Goal: Obtain resource: Download file/media

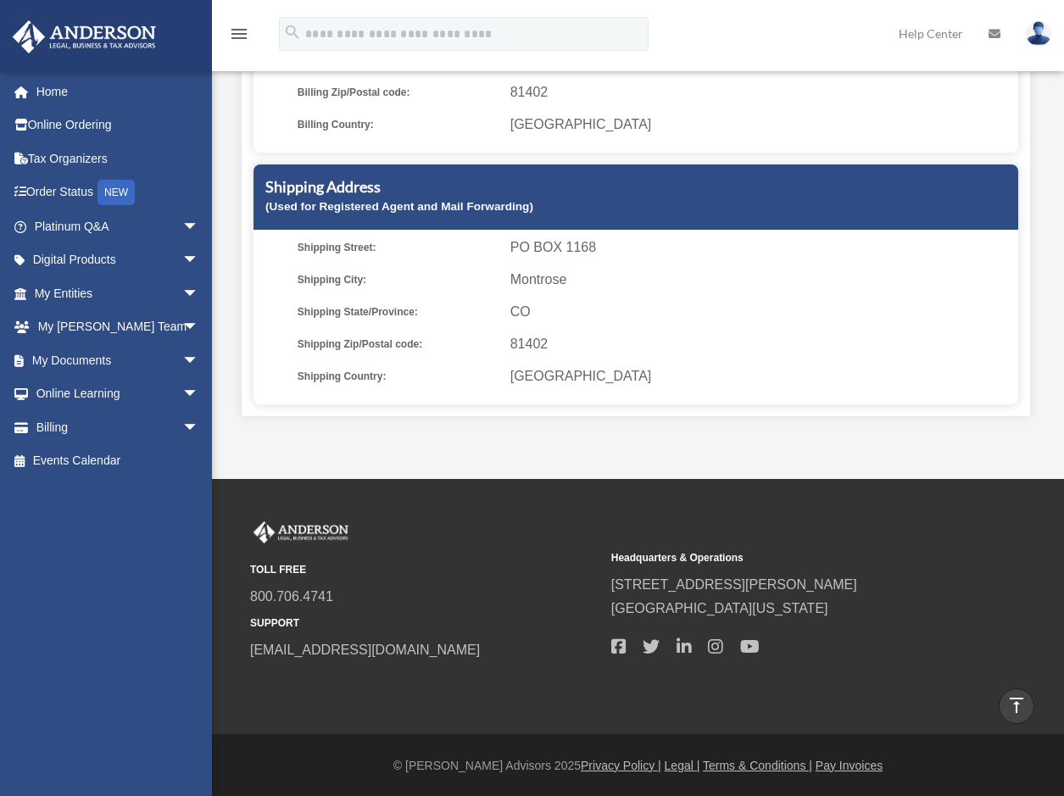
scroll to position [437, 0]
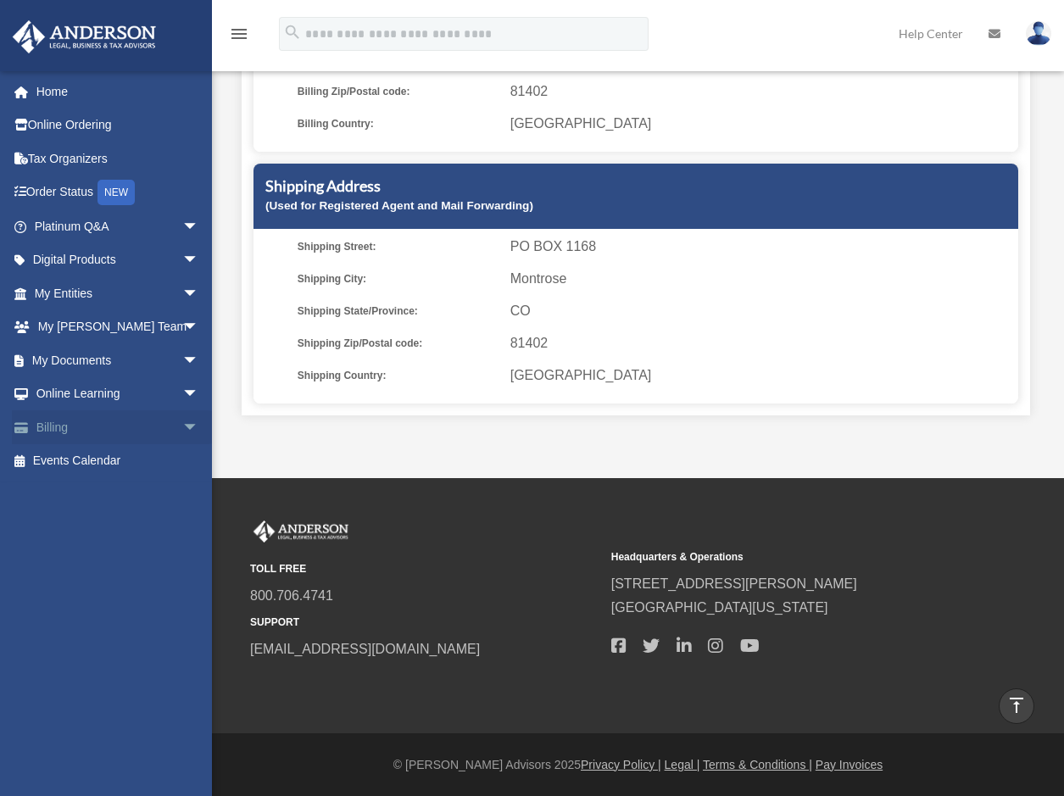
click at [115, 425] on link "Billing arrow_drop_down" at bounding box center [118, 427] width 213 height 34
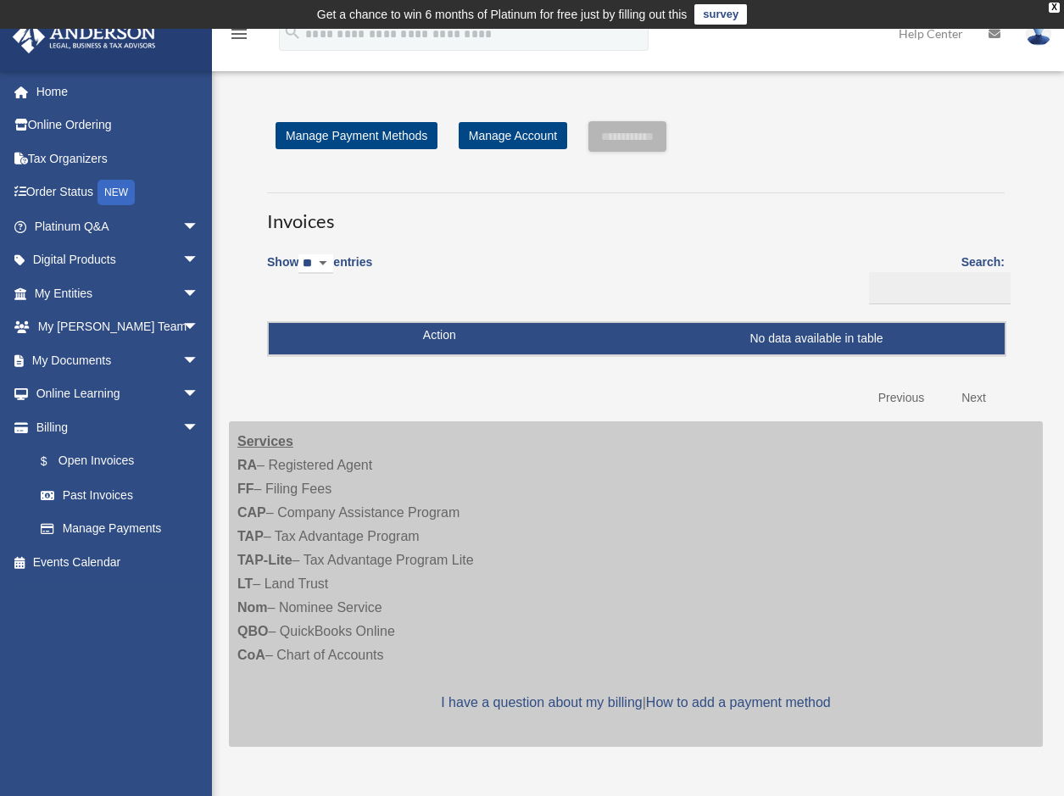
click at [115, 365] on link "My Documents arrow_drop_down" at bounding box center [118, 360] width 213 height 34
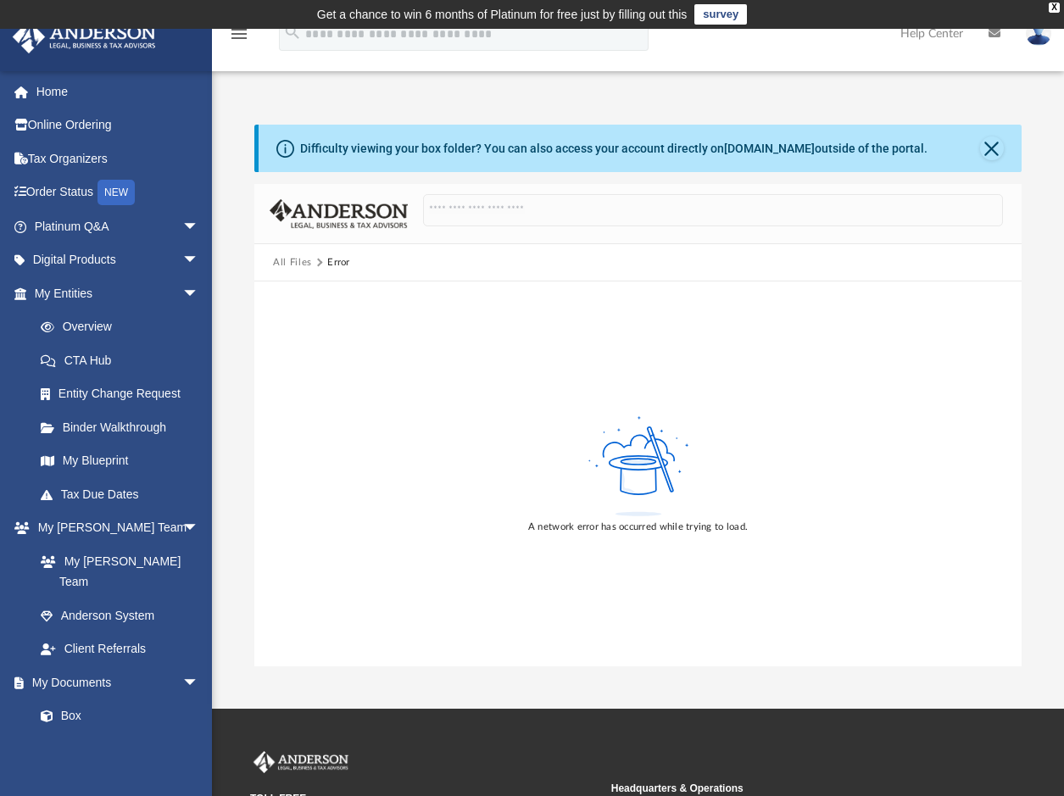
click at [416, 157] on div "Difficulty viewing your box folder? You can also access your account directly o…" at bounding box center [613, 149] width 627 height 18
click at [290, 148] on icon at bounding box center [285, 149] width 18 height 18
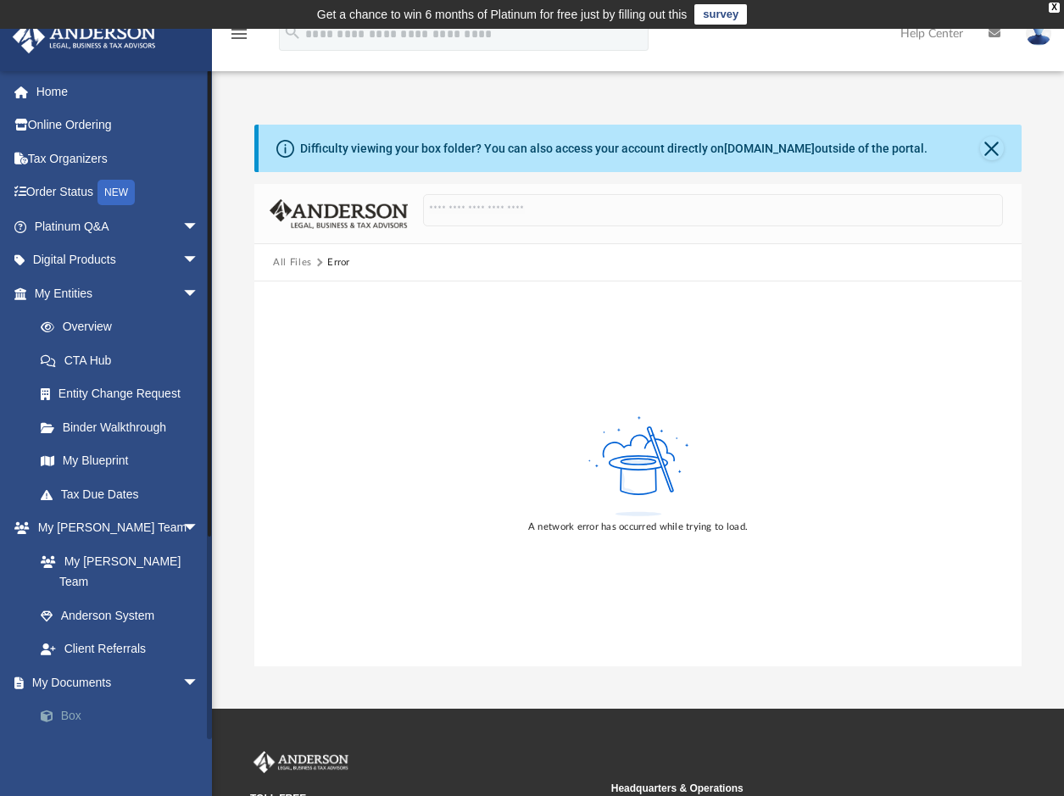
click at [61, 699] on link "Box" at bounding box center [124, 716] width 201 height 34
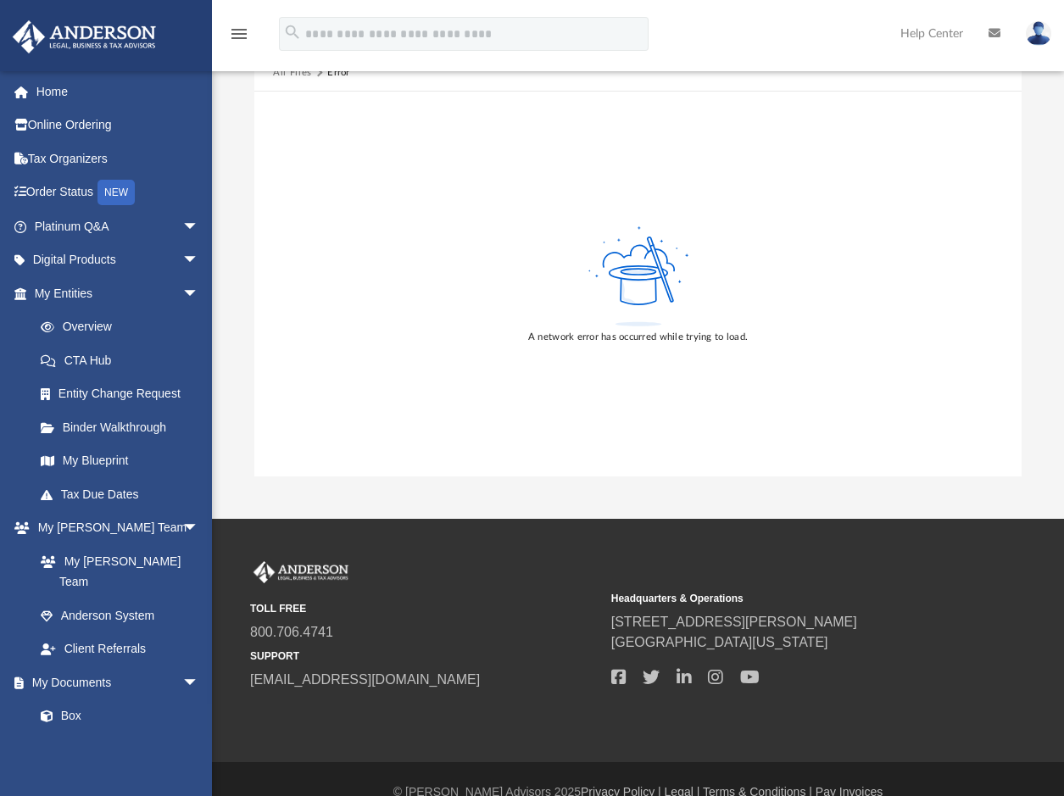
scroll to position [216, 0]
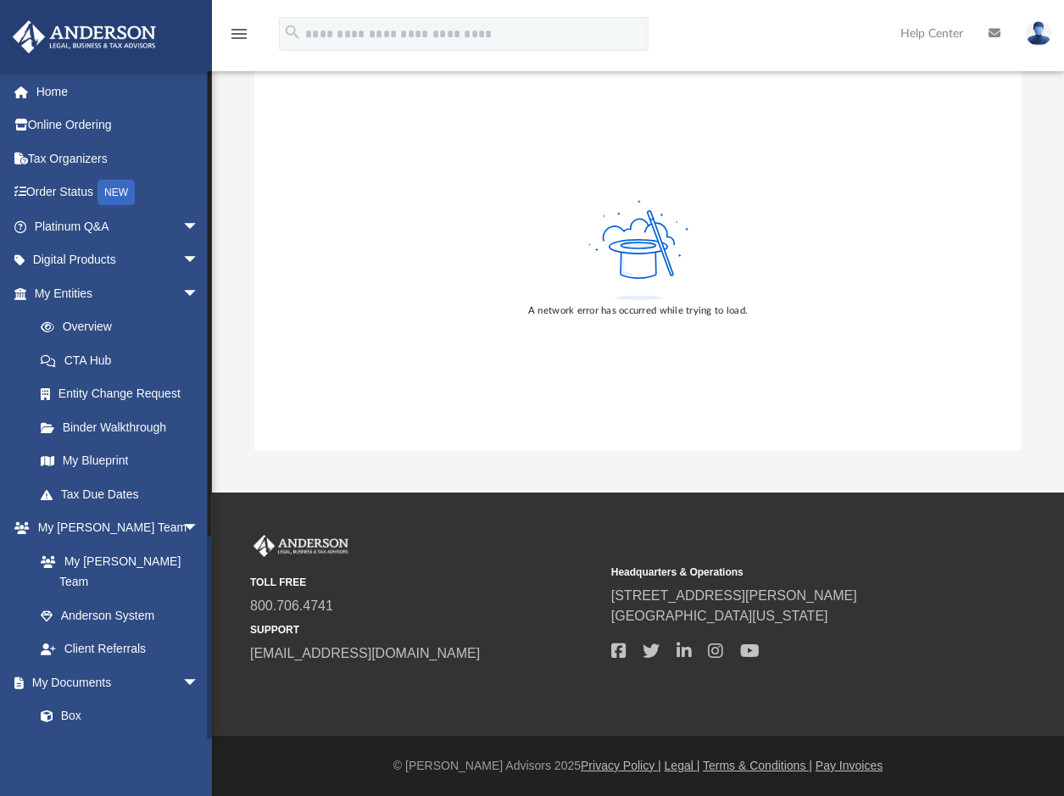
click at [108, 733] on link "Meeting Minutes" at bounding box center [124, 749] width 201 height 34
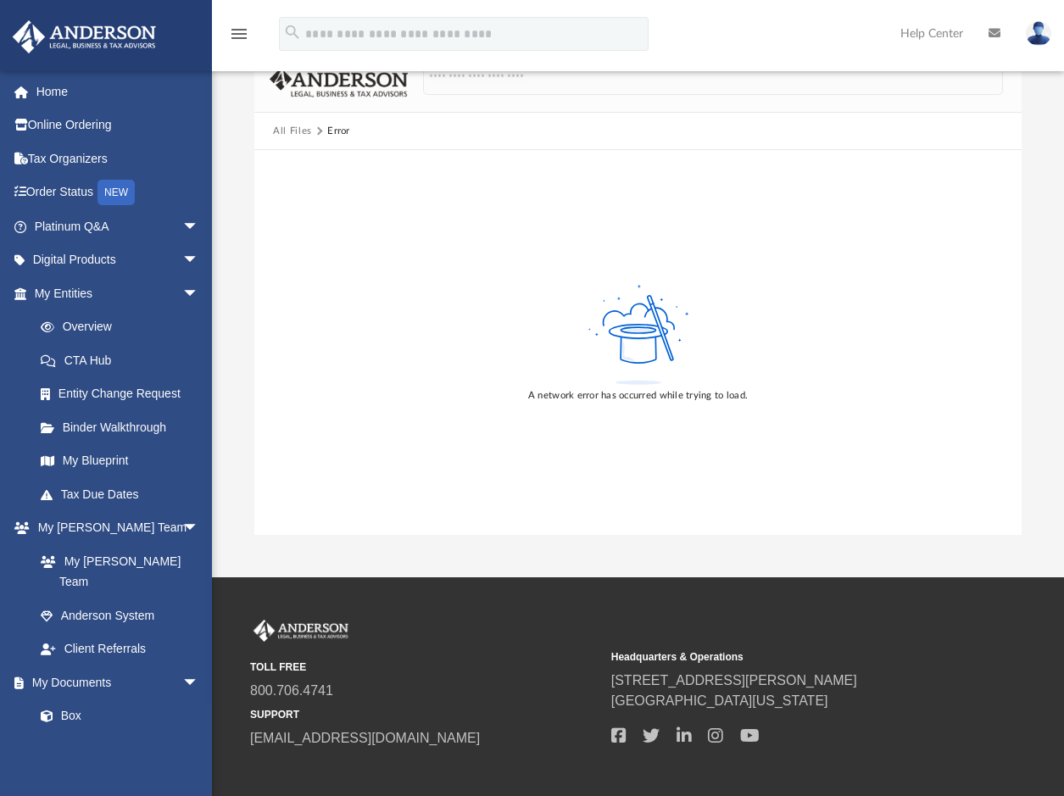
scroll to position [0, 0]
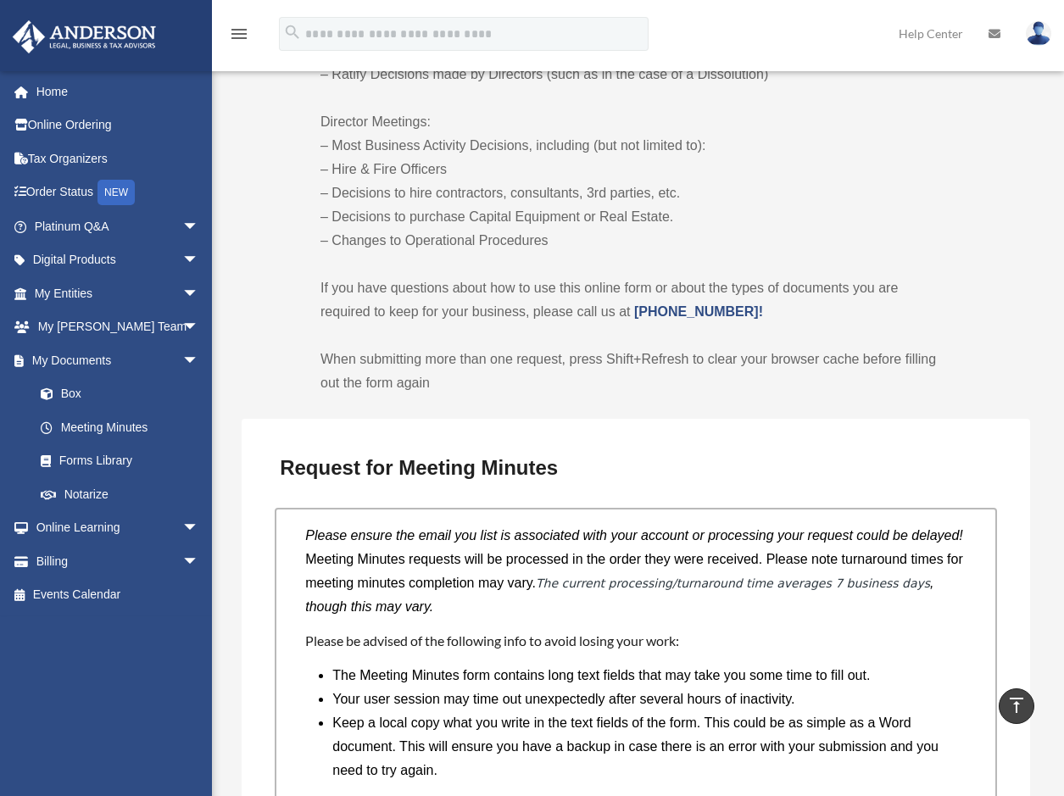
scroll to position [1150, 0]
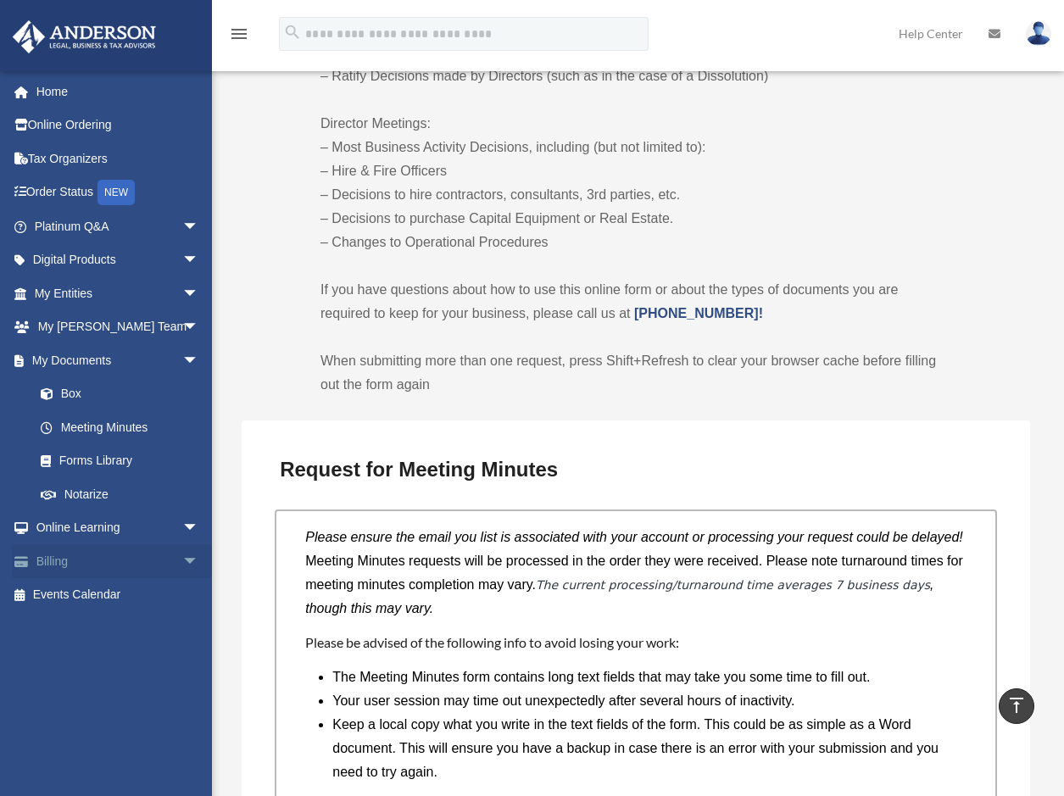
click at [46, 564] on link "Billing arrow_drop_down" at bounding box center [118, 561] width 213 height 34
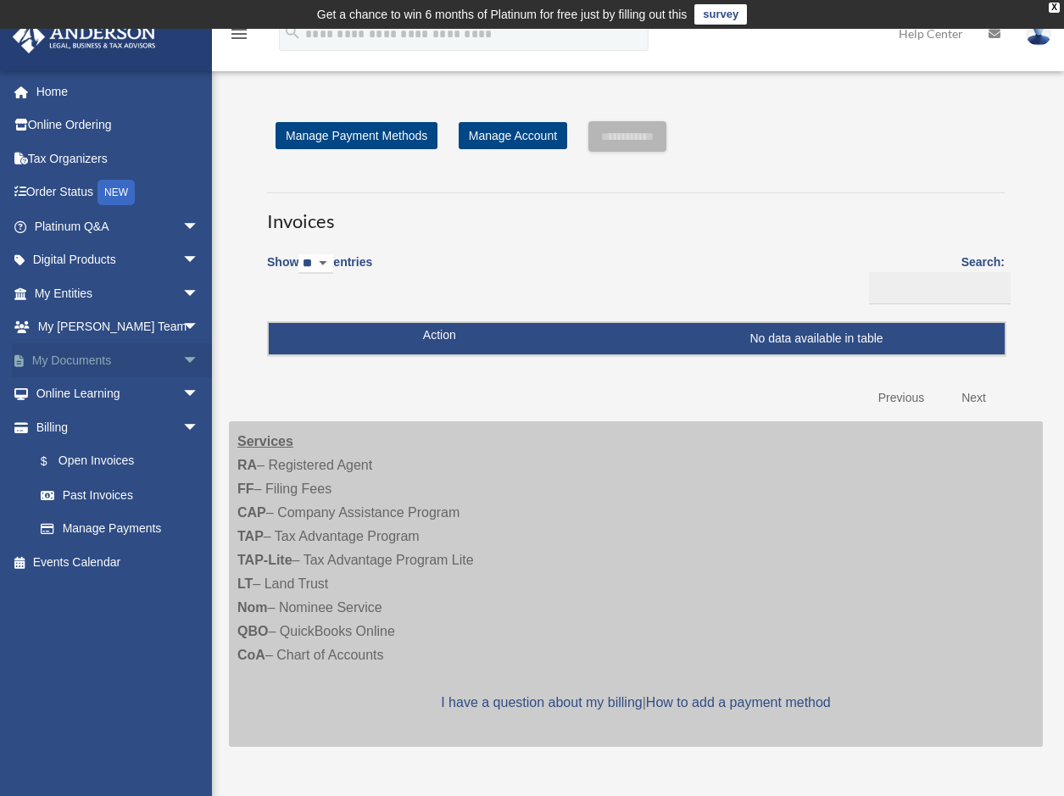
click at [182, 360] on span "arrow_drop_down" at bounding box center [199, 360] width 34 height 35
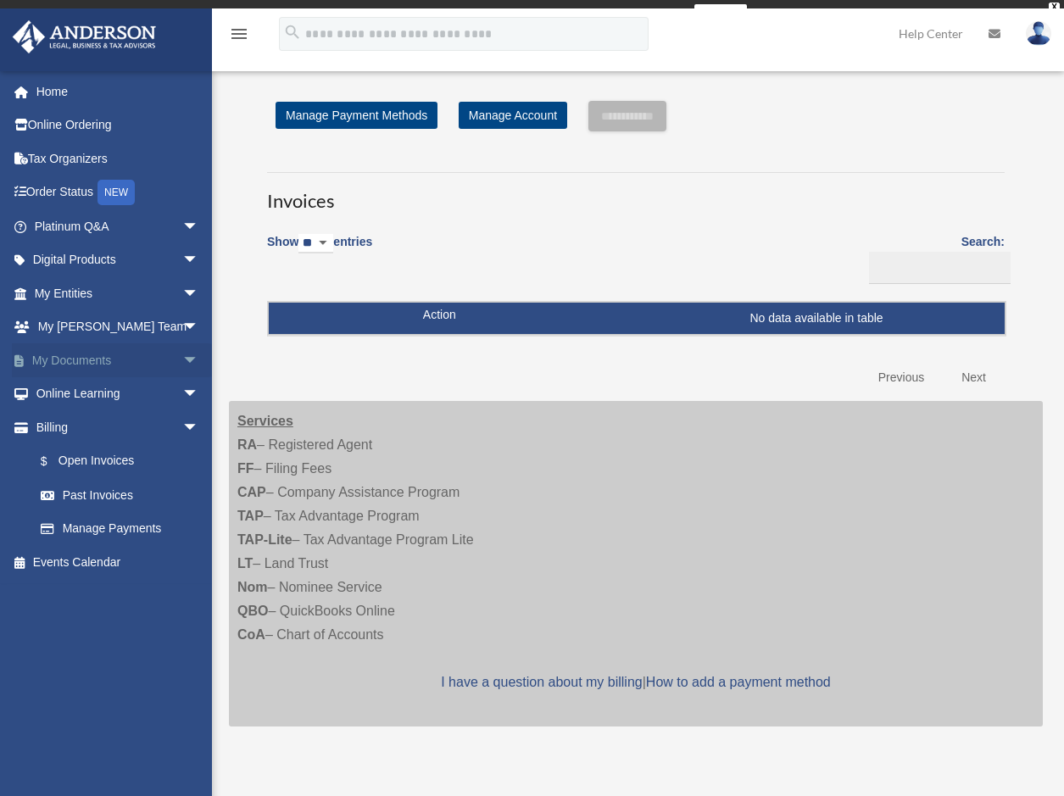
click at [182, 354] on span "arrow_drop_down" at bounding box center [199, 360] width 34 height 35
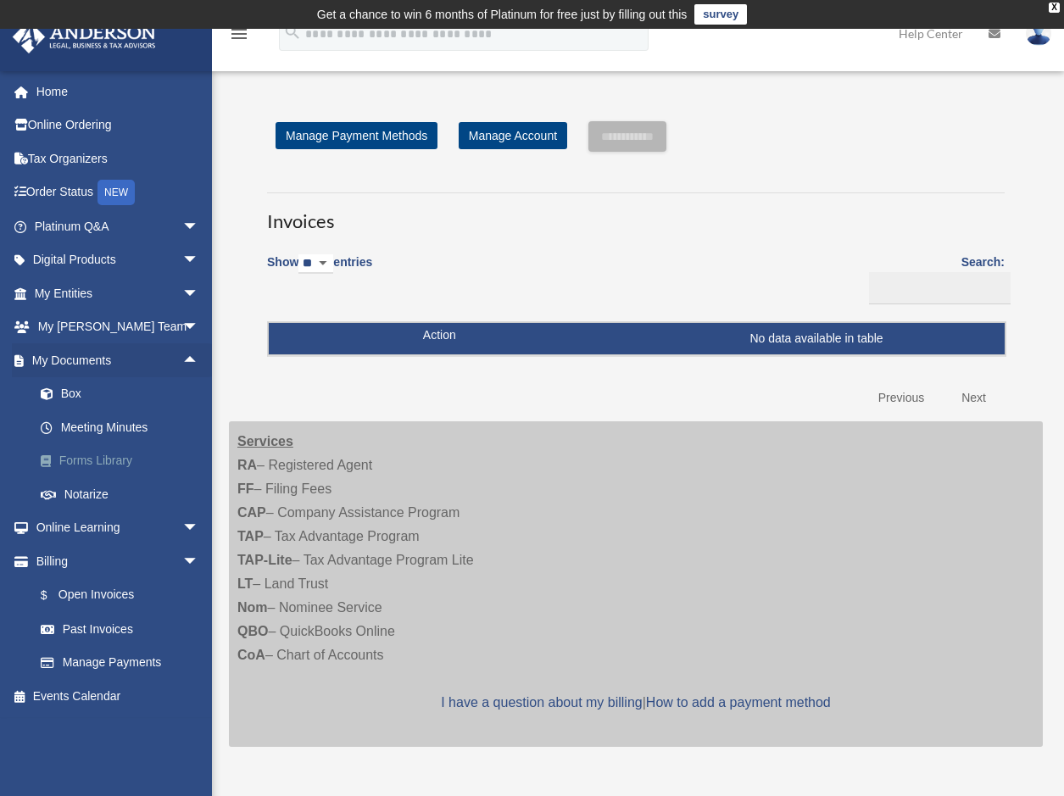
click at [114, 461] on link "Forms Library" at bounding box center [124, 461] width 201 height 34
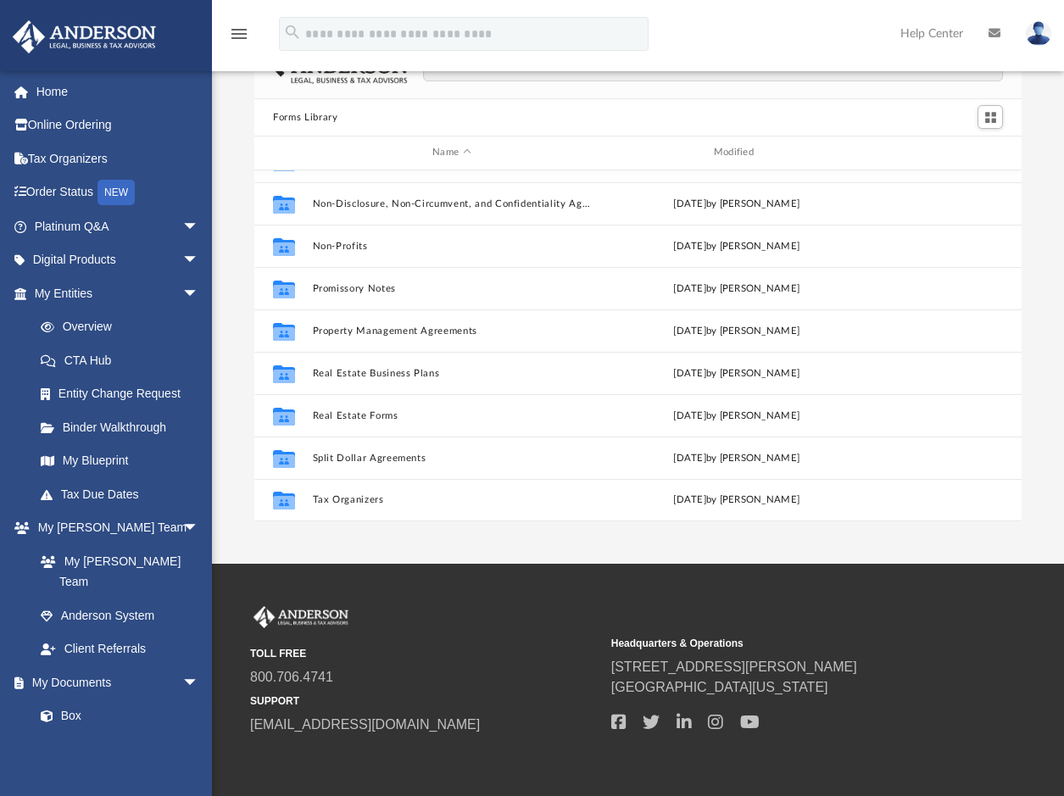
scroll to position [157, 0]
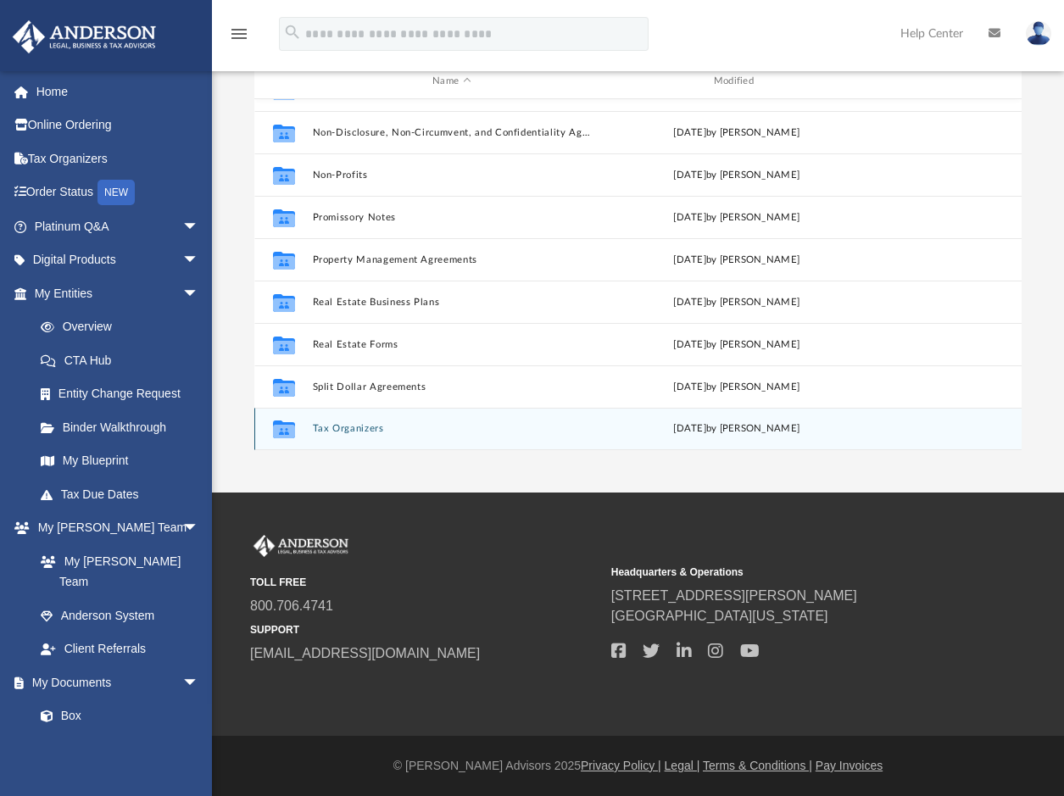
click at [367, 429] on button "Tax Organizers" at bounding box center [452, 428] width 278 height 11
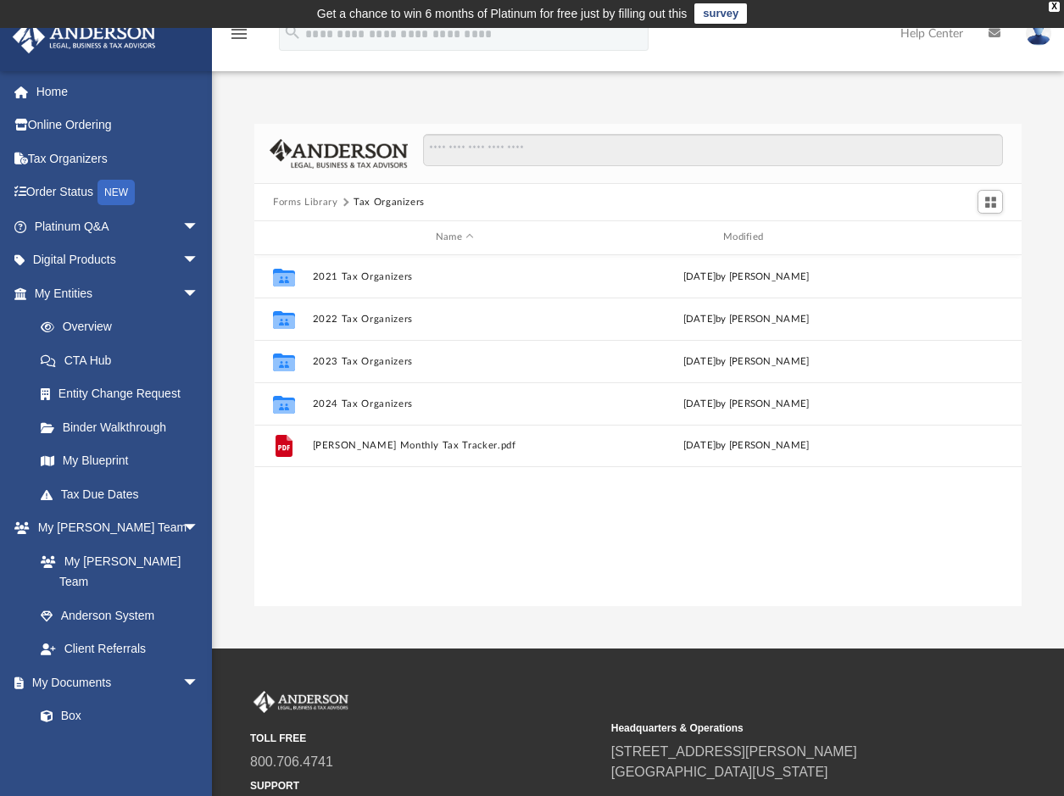
scroll to position [0, 0]
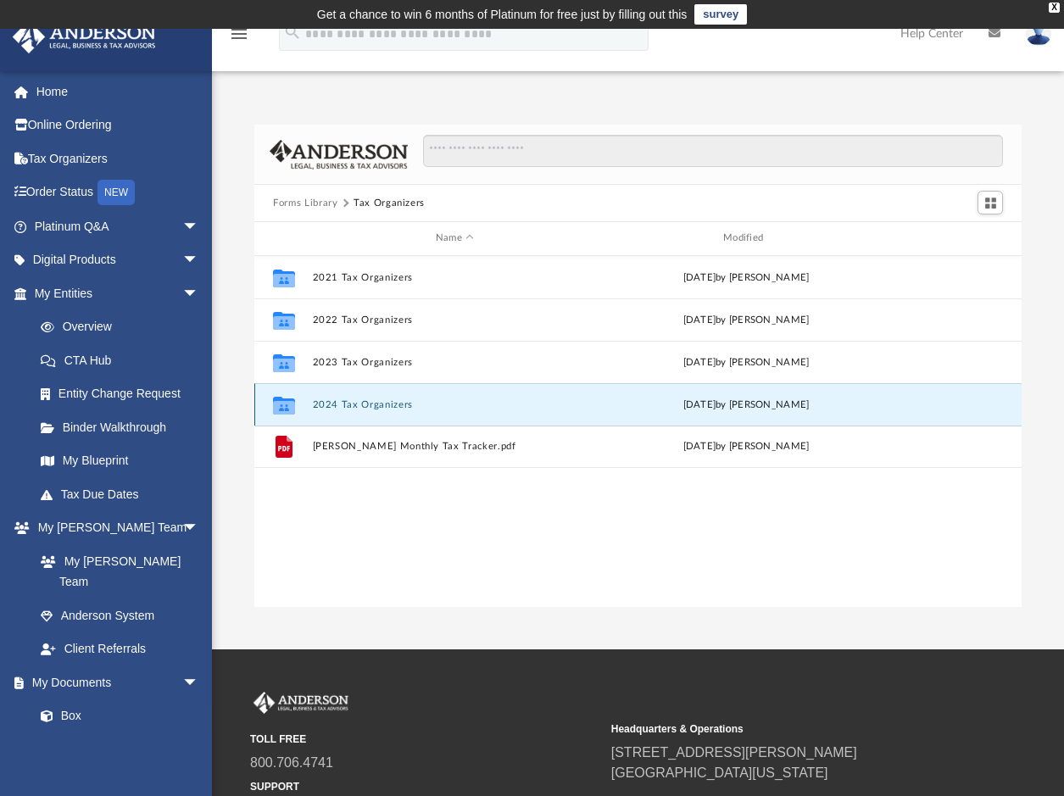
click at [349, 404] on button "2024 Tax Organizers" at bounding box center [455, 404] width 284 height 11
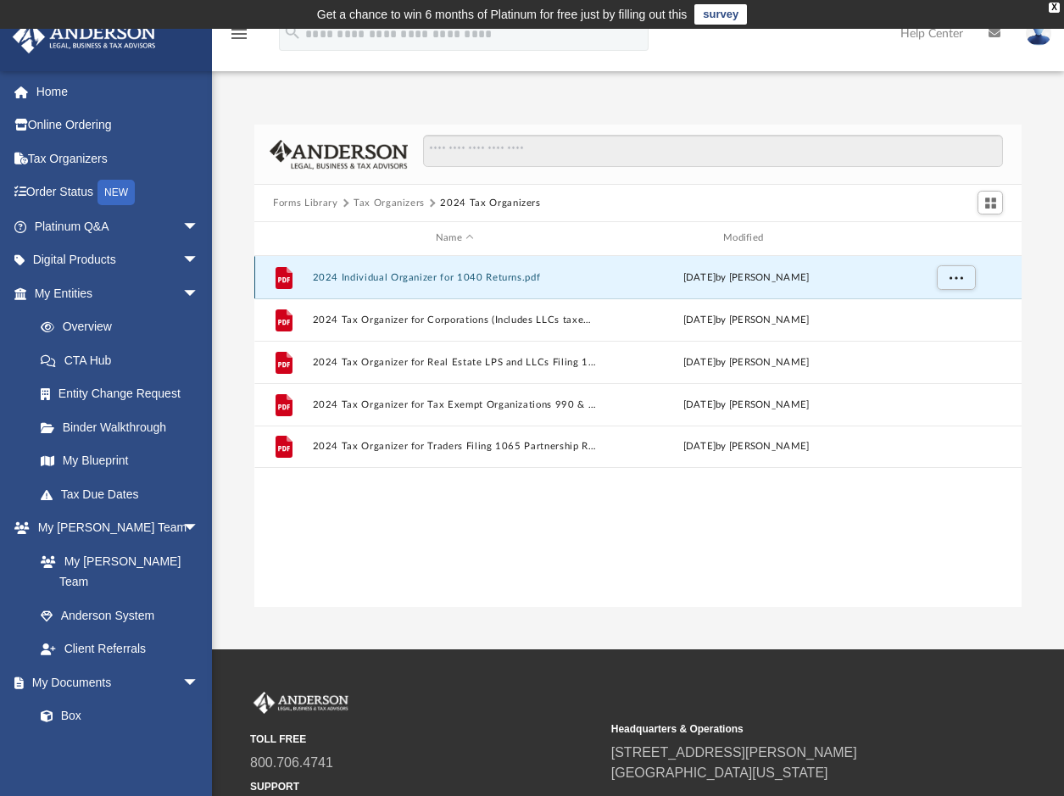
click at [413, 275] on button "2024 Individual Organizer for 1040 Returns.pdf" at bounding box center [455, 277] width 284 height 11
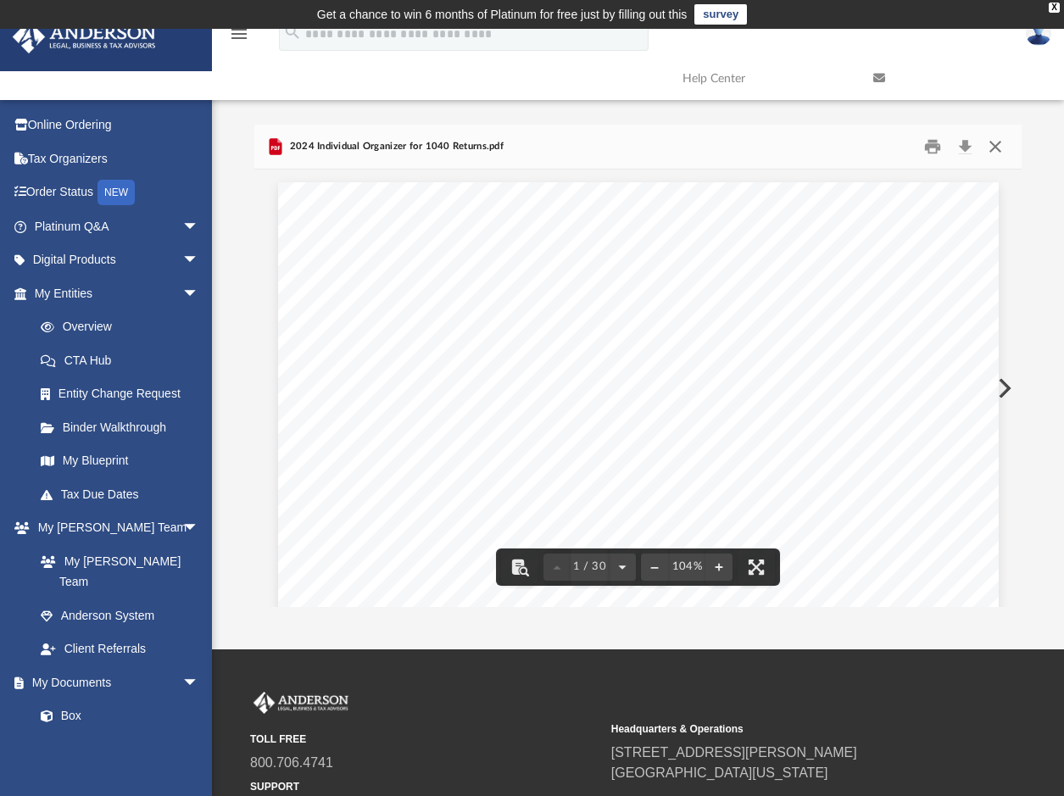
click at [989, 148] on button "Close" at bounding box center [994, 147] width 31 height 26
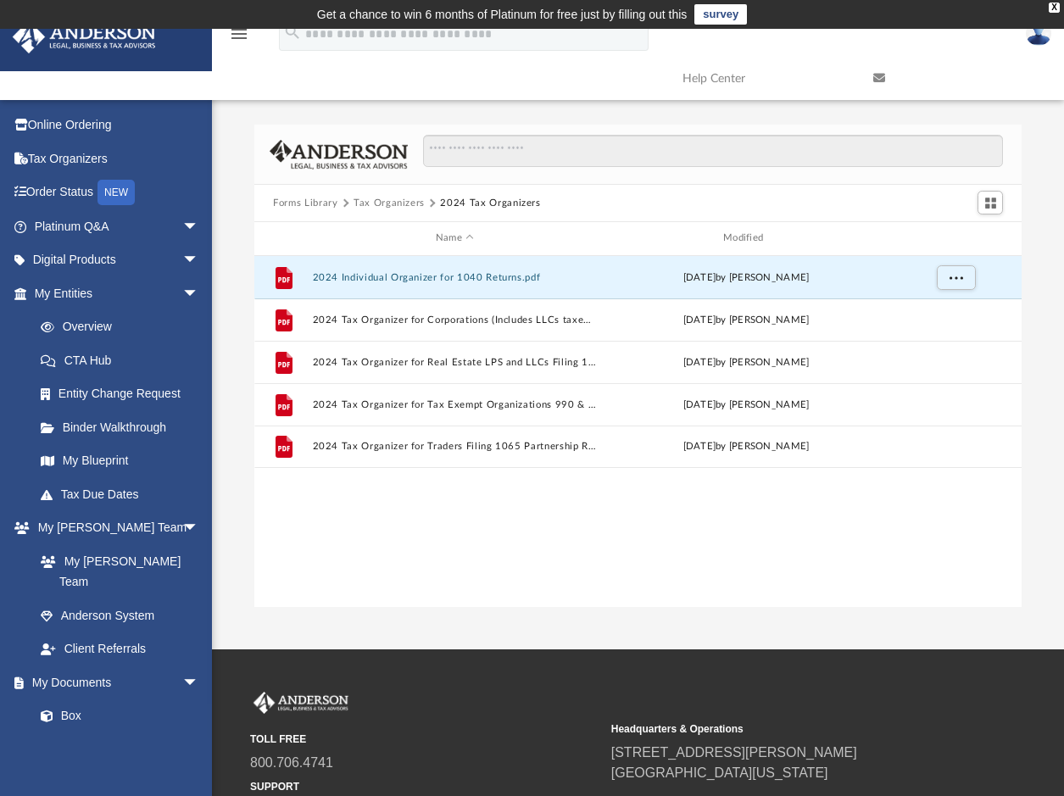
click at [289, 193] on div "Forms Library Tax Organizers 2024 Tax Organizers" at bounding box center [637, 203] width 767 height 37
click at [289, 205] on button "Forms Library" at bounding box center [305, 203] width 64 height 15
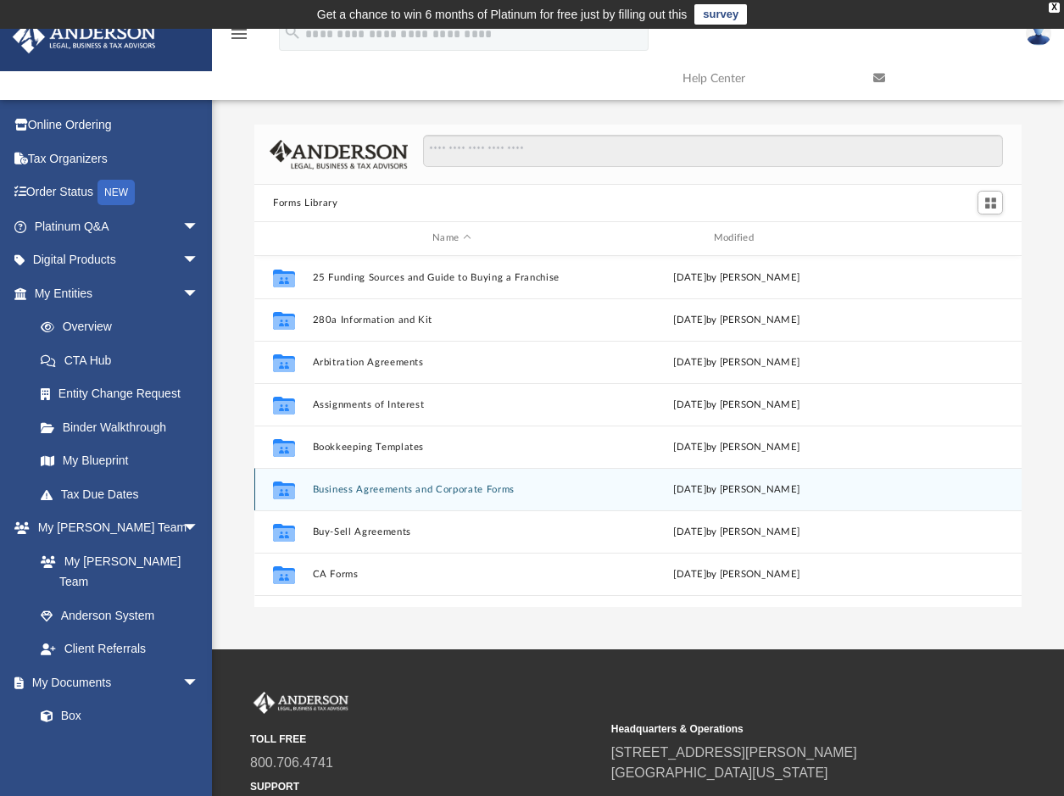
click at [380, 492] on button "Business Agreements and Corporate Forms" at bounding box center [452, 489] width 278 height 11
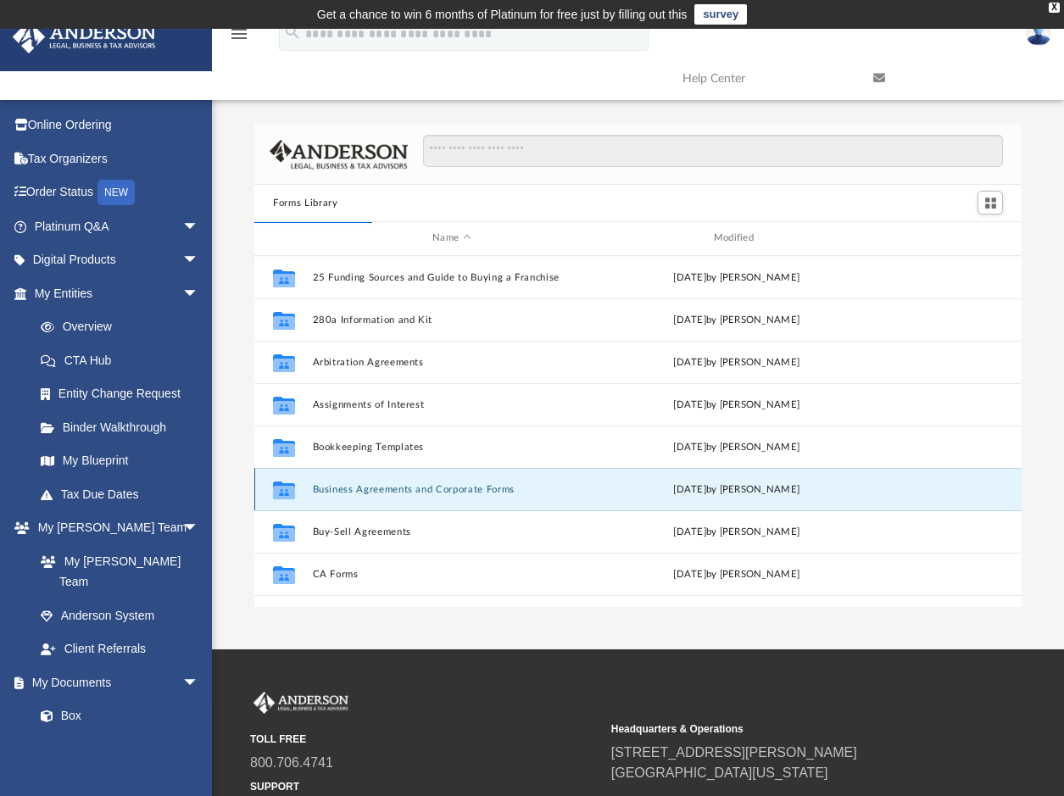
click at [412, 490] on button "Business Agreements and Corporate Forms" at bounding box center [452, 489] width 278 height 11
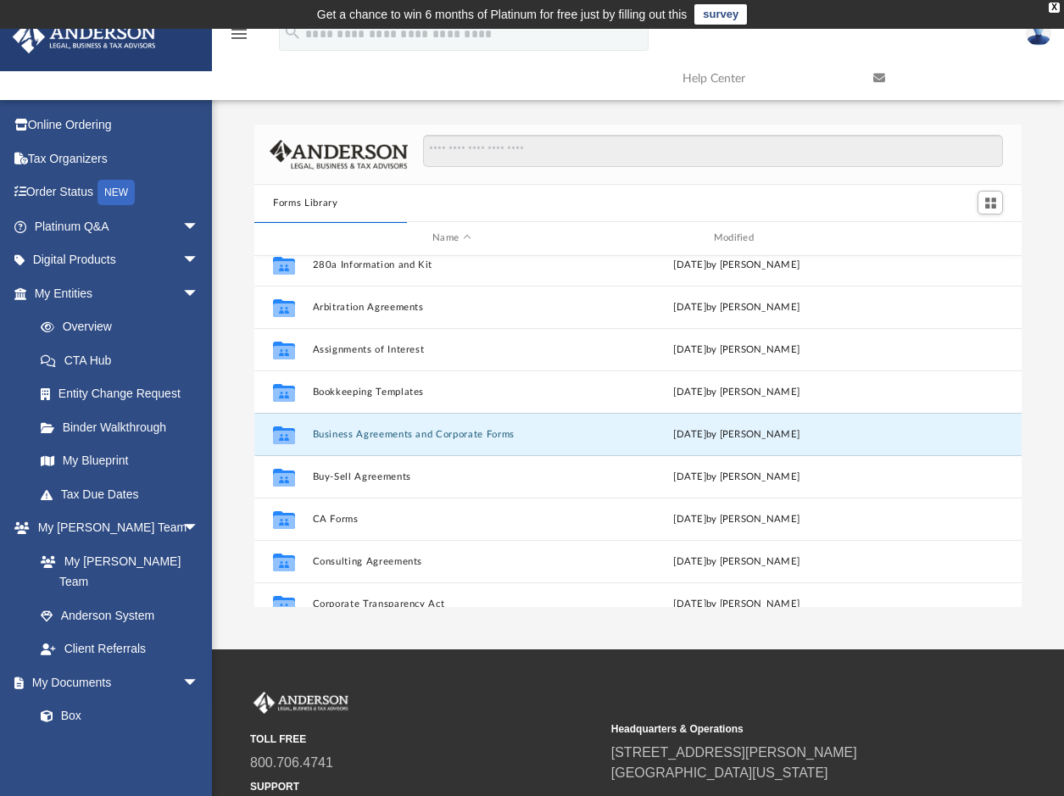
scroll to position [85, 0]
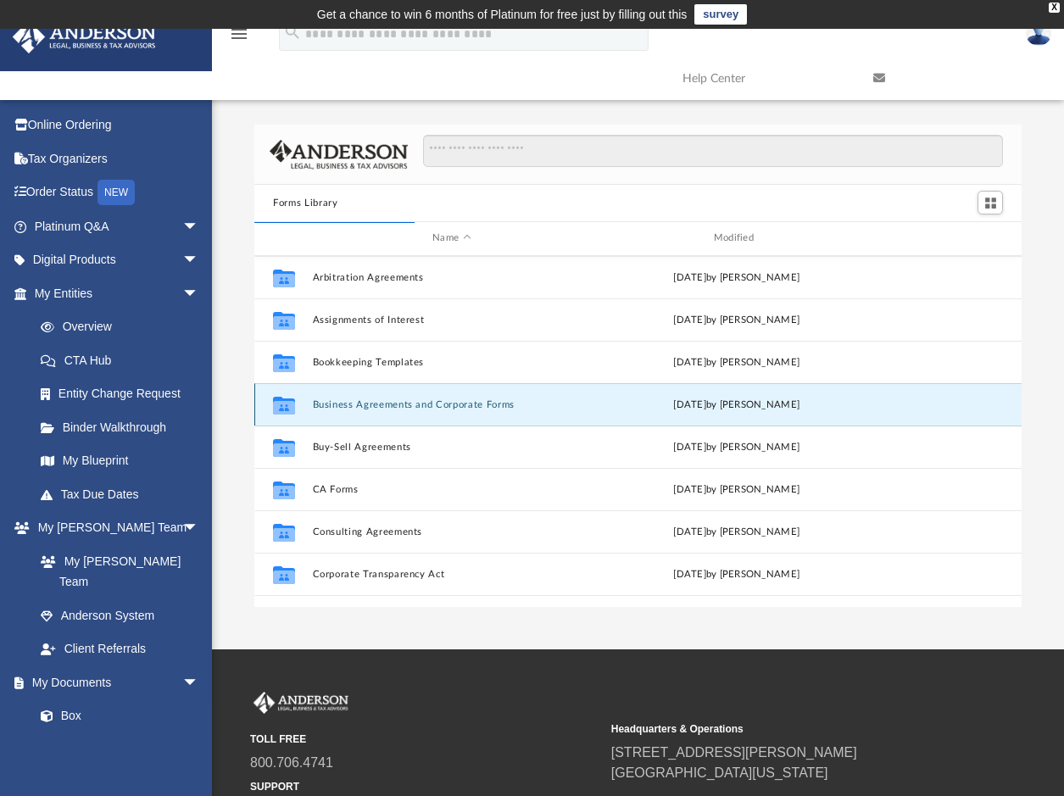
click at [492, 397] on div "Collaborated Folder Business Agreements and Corporate Forms Thu Jul 13 2023 by …" at bounding box center [637, 404] width 767 height 42
click at [487, 403] on button "Business Agreements and Corporate Forms" at bounding box center [452, 404] width 278 height 11
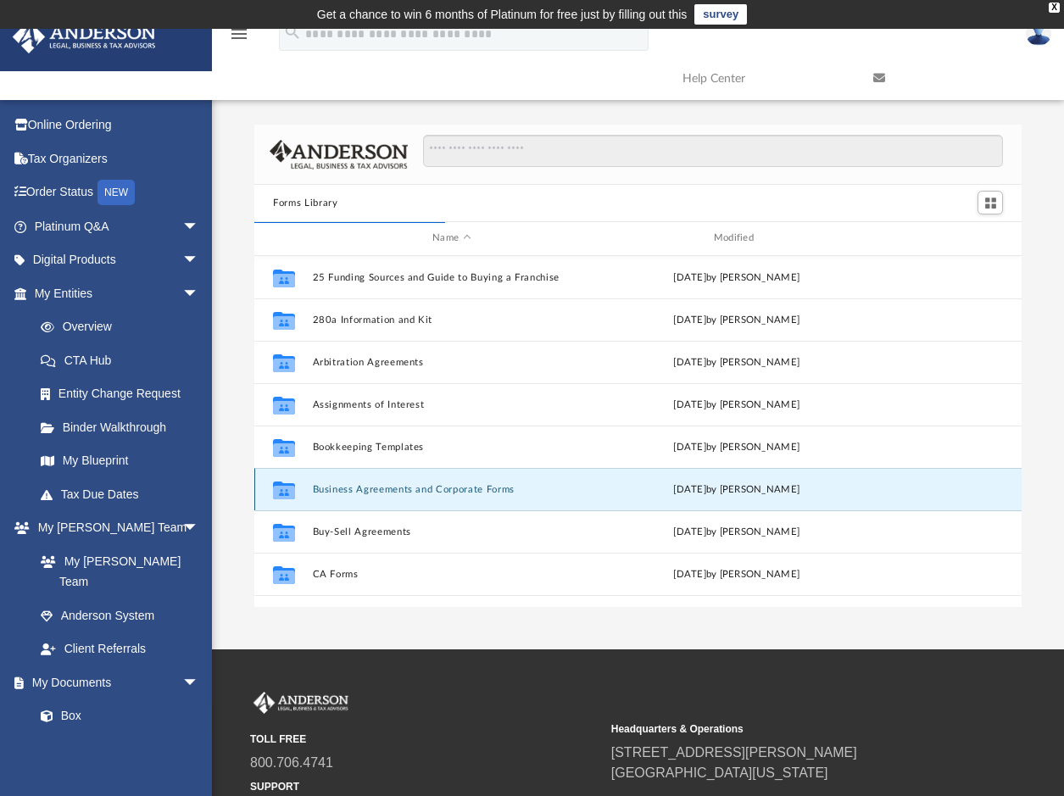
click at [286, 494] on icon "grid" at bounding box center [284, 490] width 22 height 18
click at [363, 488] on button "Business Agreements and Corporate Forms" at bounding box center [452, 489] width 278 height 11
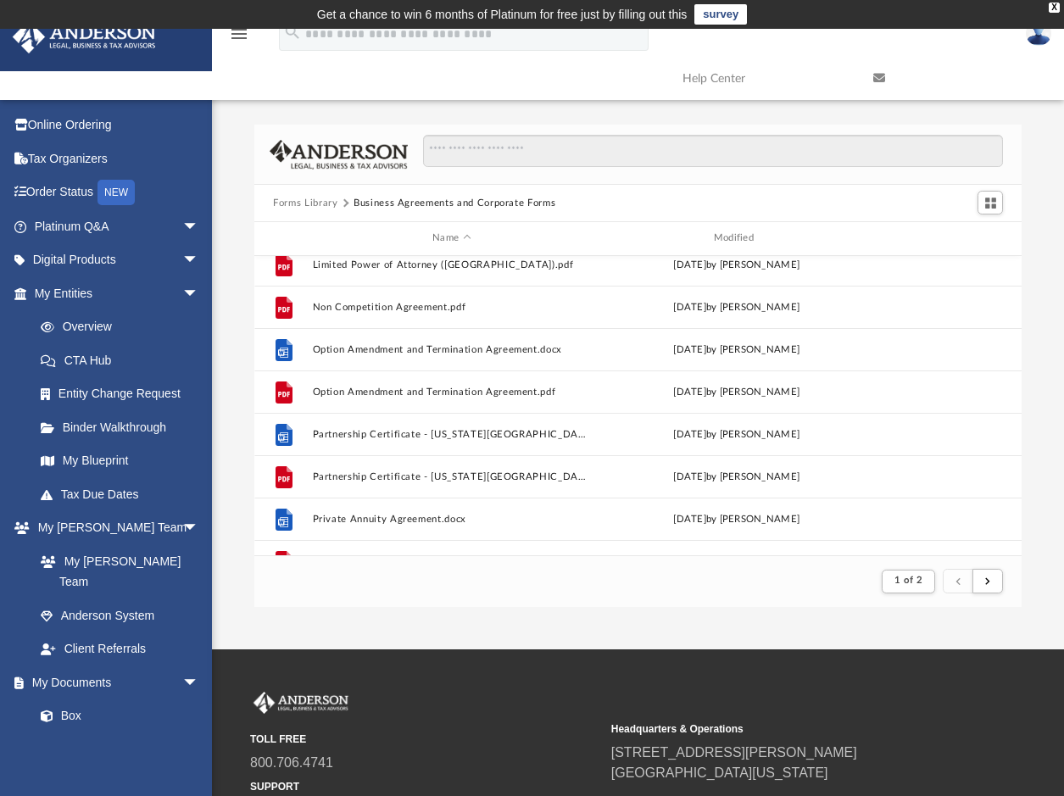
scroll to position [1610, 0]
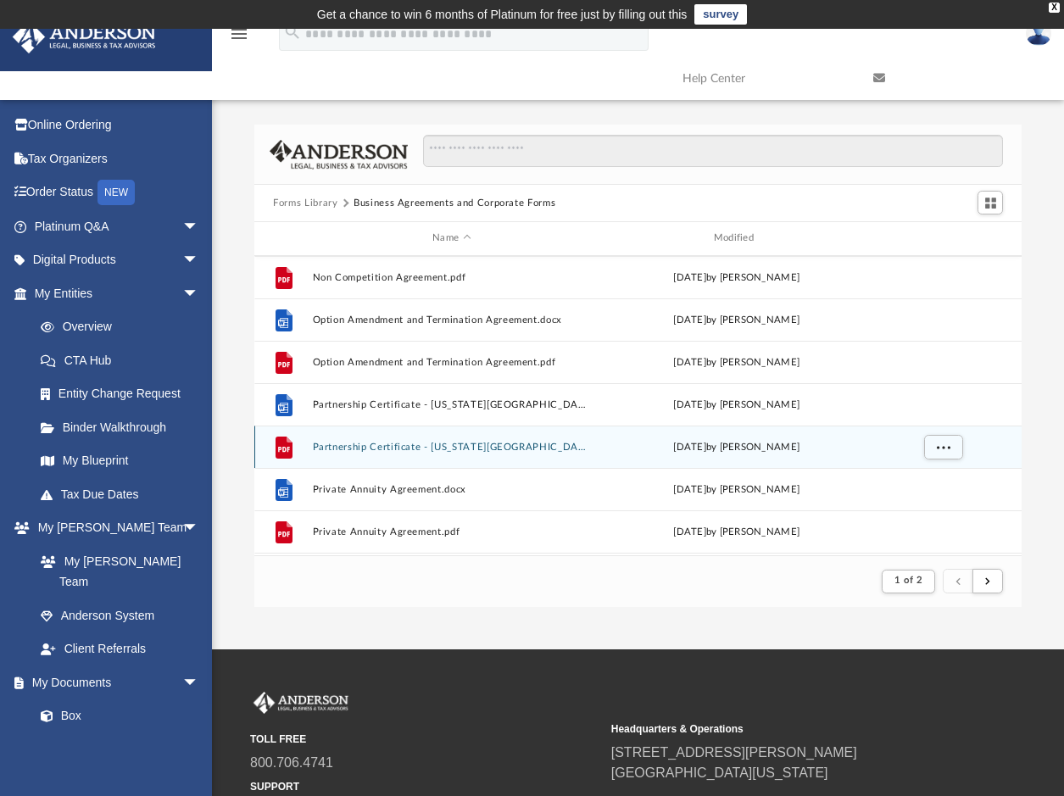
click at [335, 447] on button "Partnership Certificate - Illinois.pdf" at bounding box center [452, 447] width 278 height 11
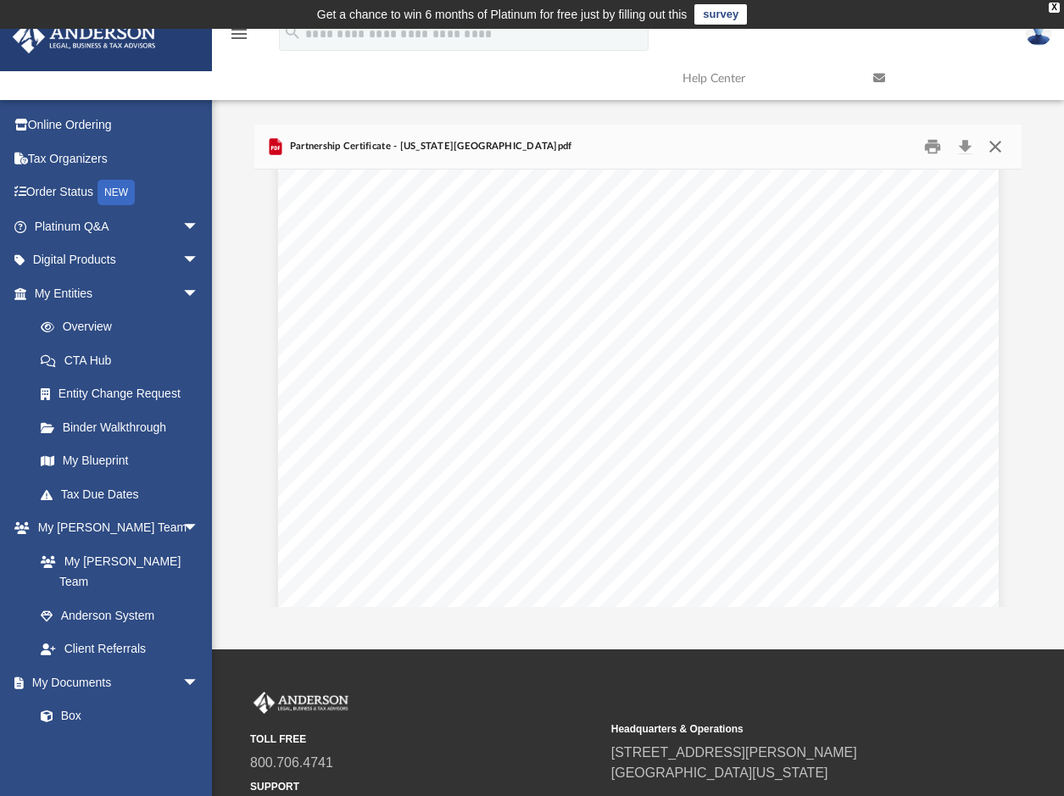
scroll to position [0, 0]
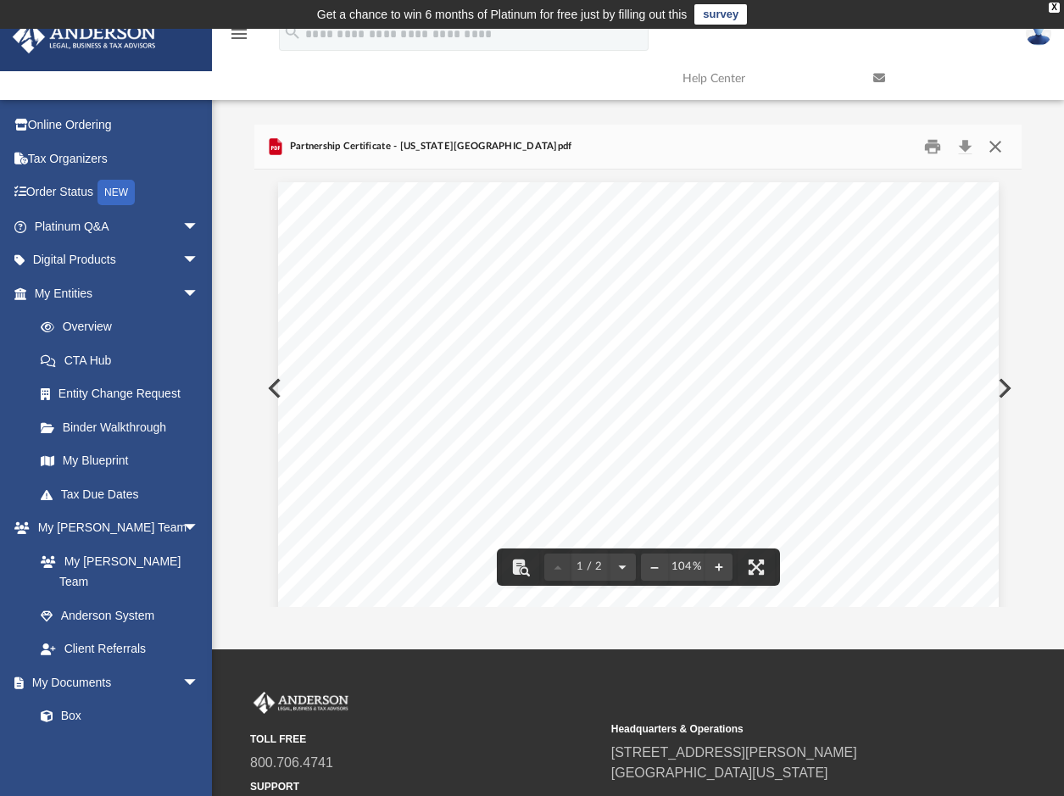
click at [999, 141] on button "Close" at bounding box center [994, 147] width 31 height 26
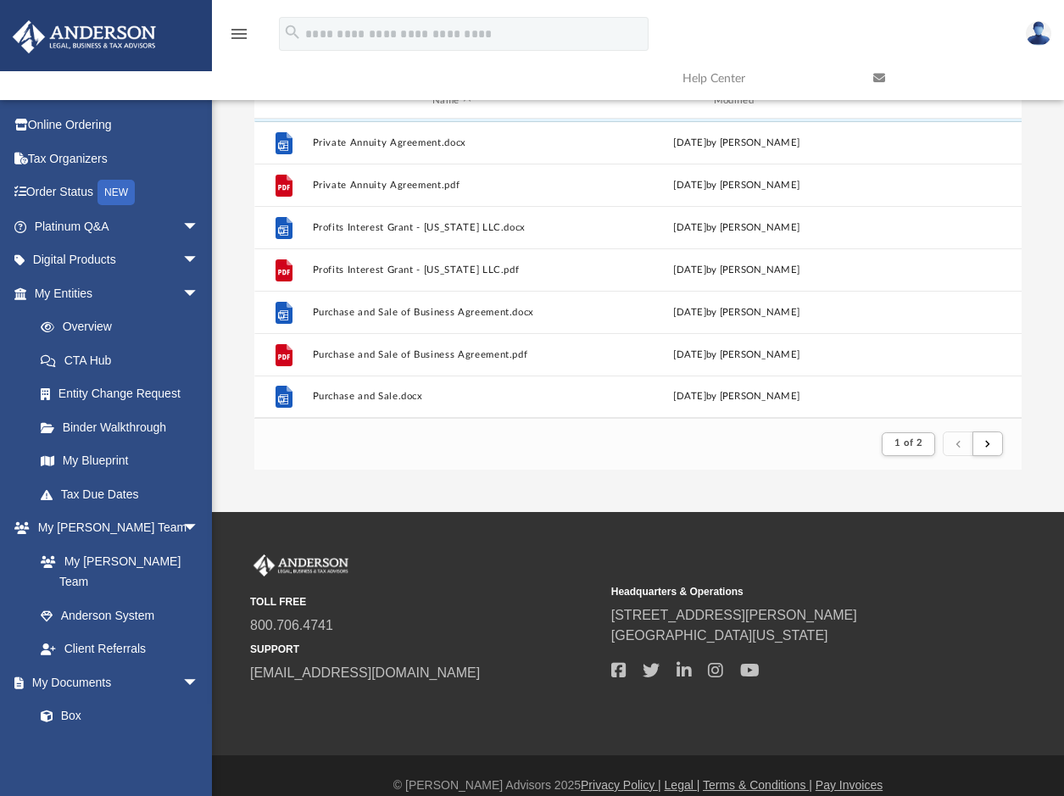
scroll to position [157, 0]
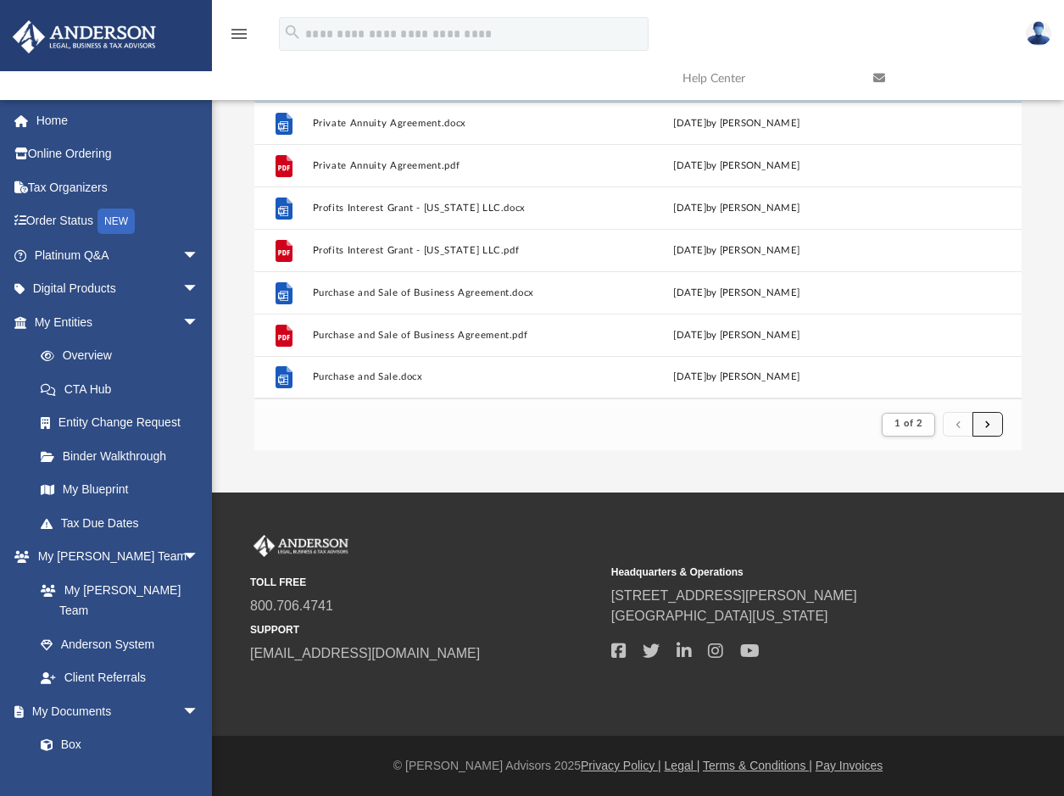
click at [982, 423] on button "submit" at bounding box center [987, 424] width 31 height 25
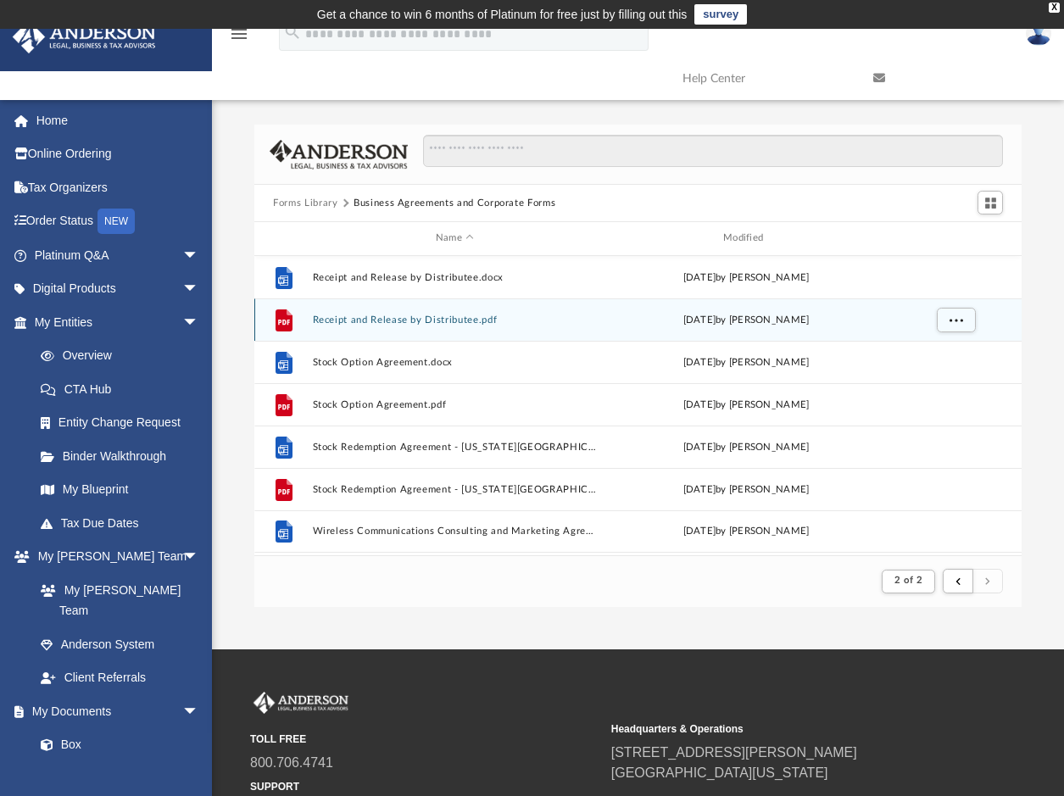
scroll to position [85, 0]
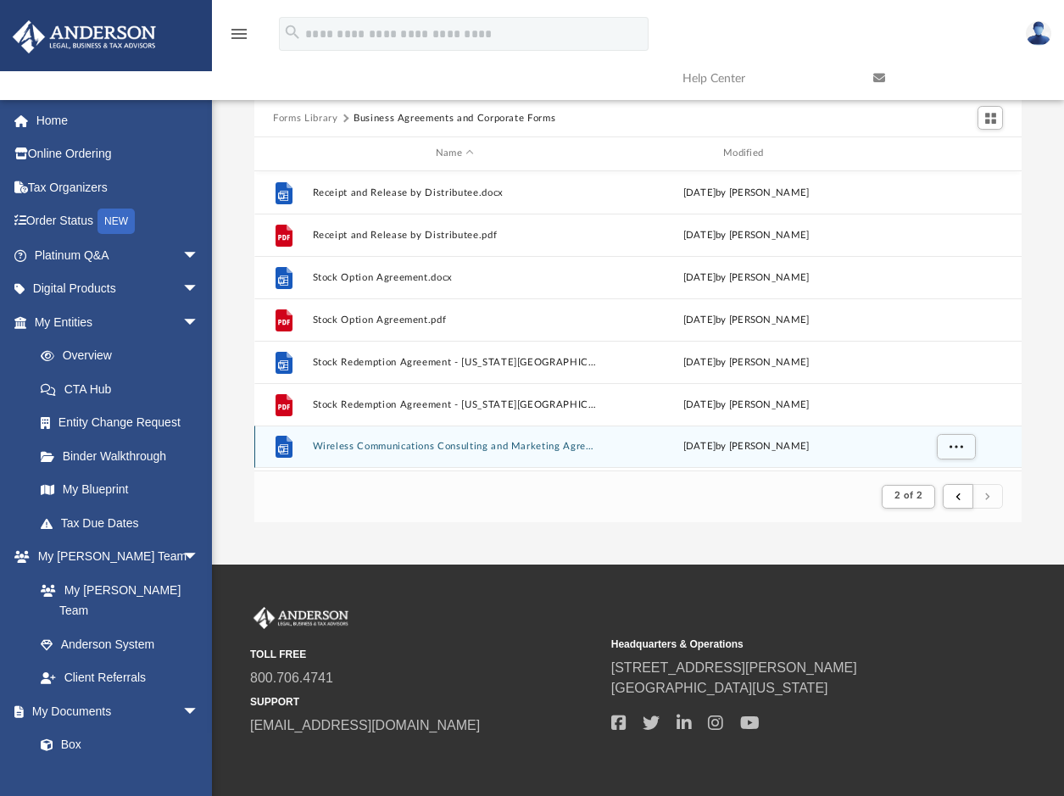
click at [481, 449] on button "Wireless Communications Consulting and Marketing Agreement.docx" at bounding box center [455, 446] width 284 height 11
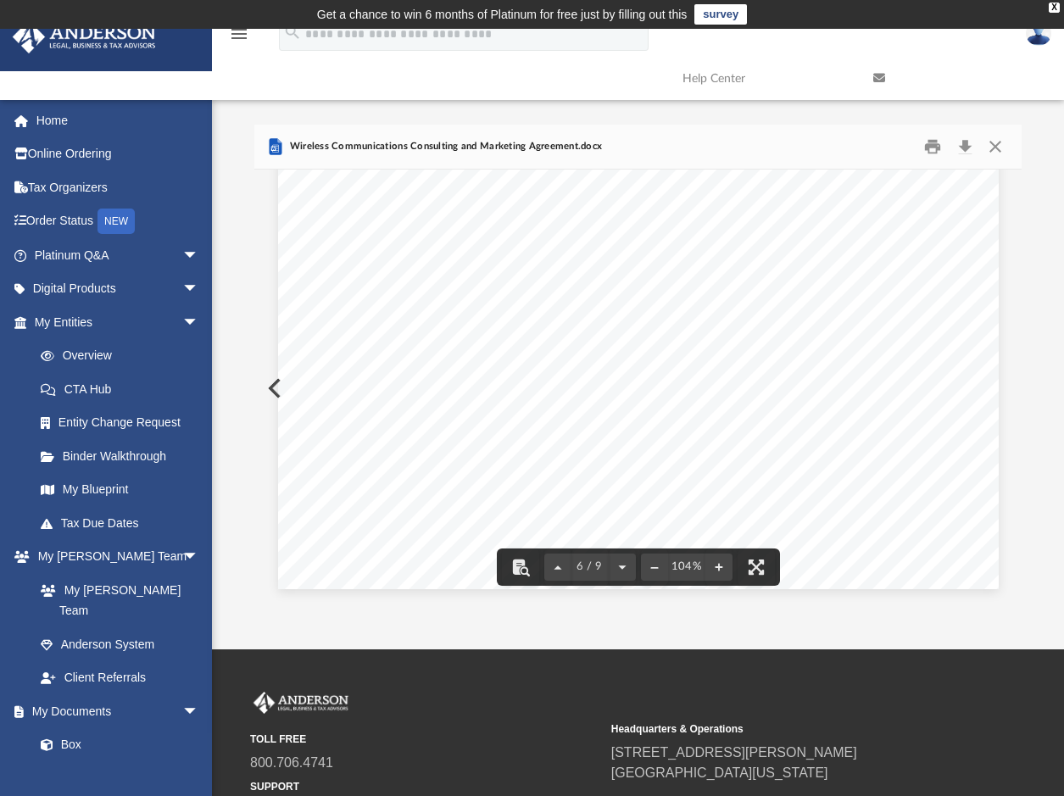
scroll to position [5933, 0]
click at [995, 149] on button "Close" at bounding box center [994, 147] width 31 height 26
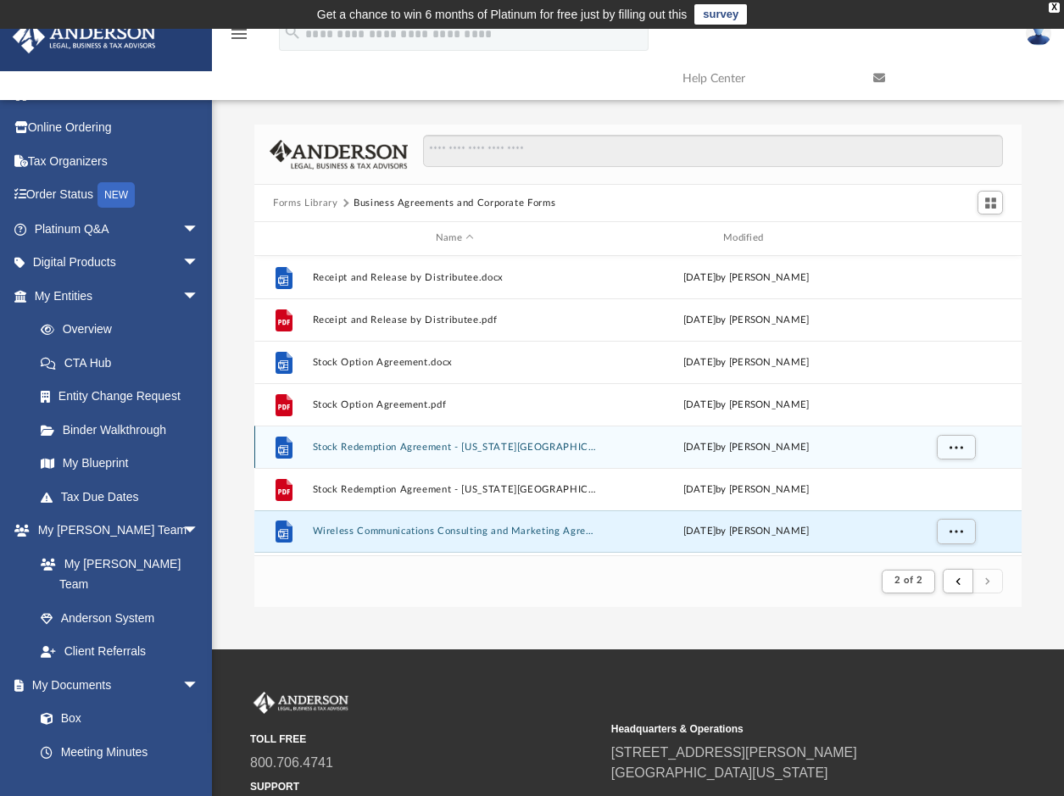
scroll to position [0, 0]
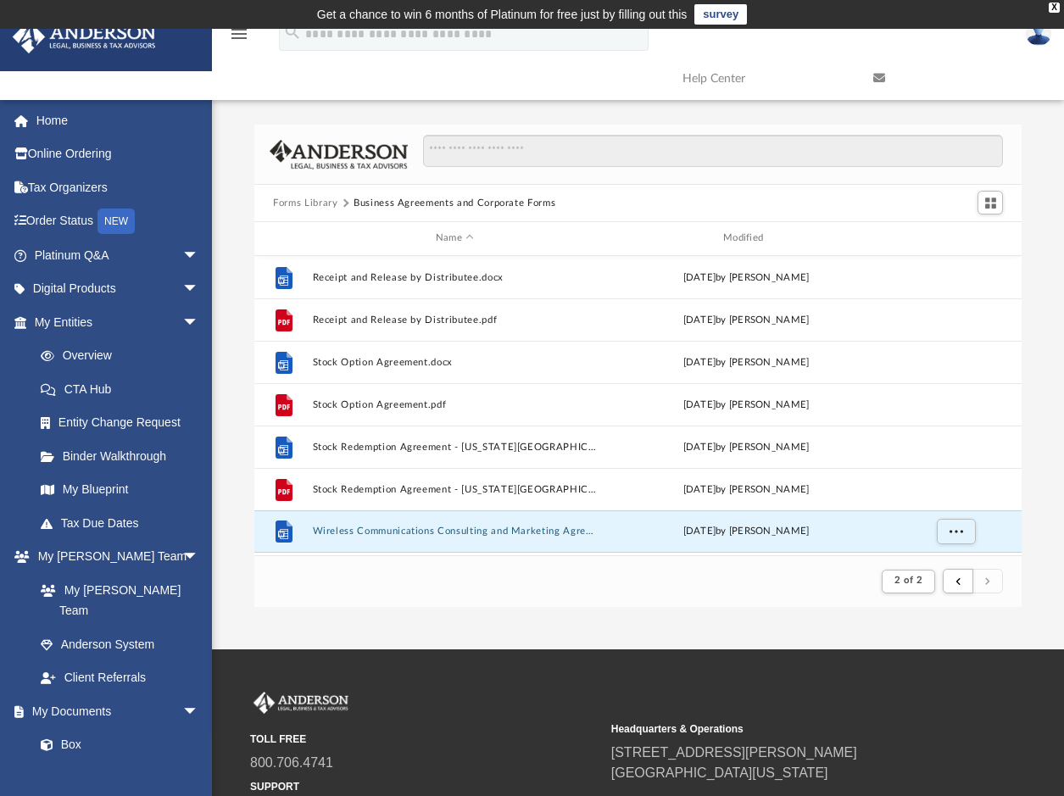
click at [321, 201] on button "Forms Library" at bounding box center [305, 203] width 64 height 15
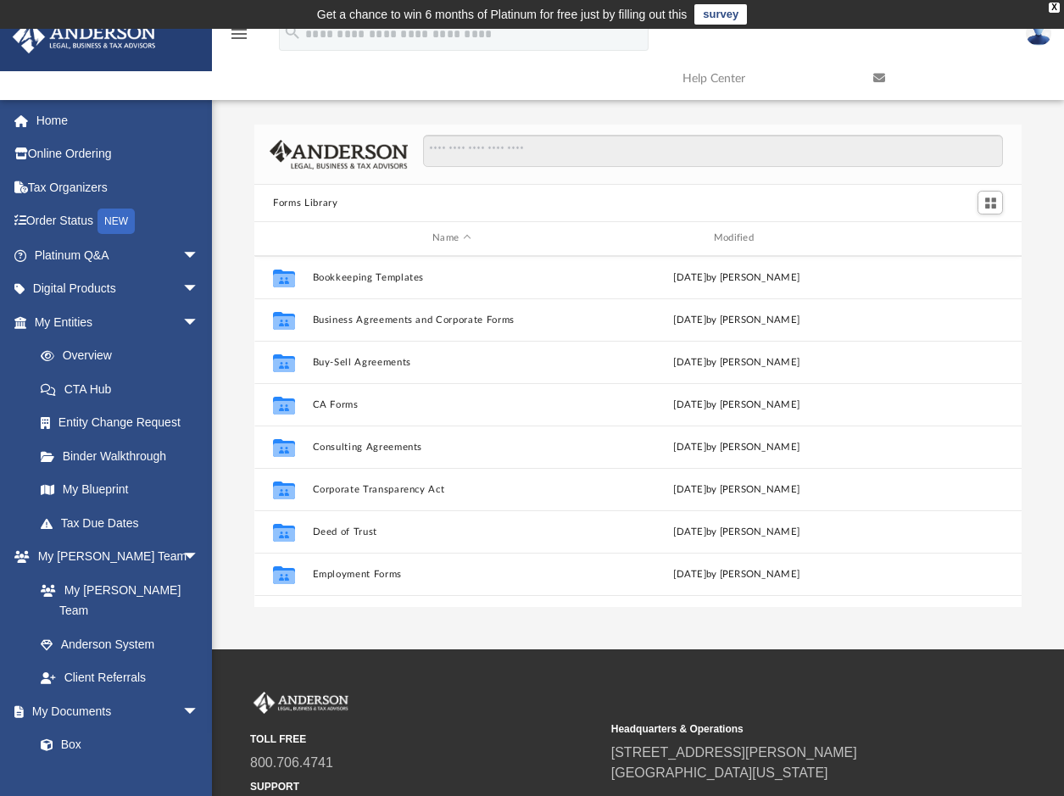
scroll to position [254, 0]
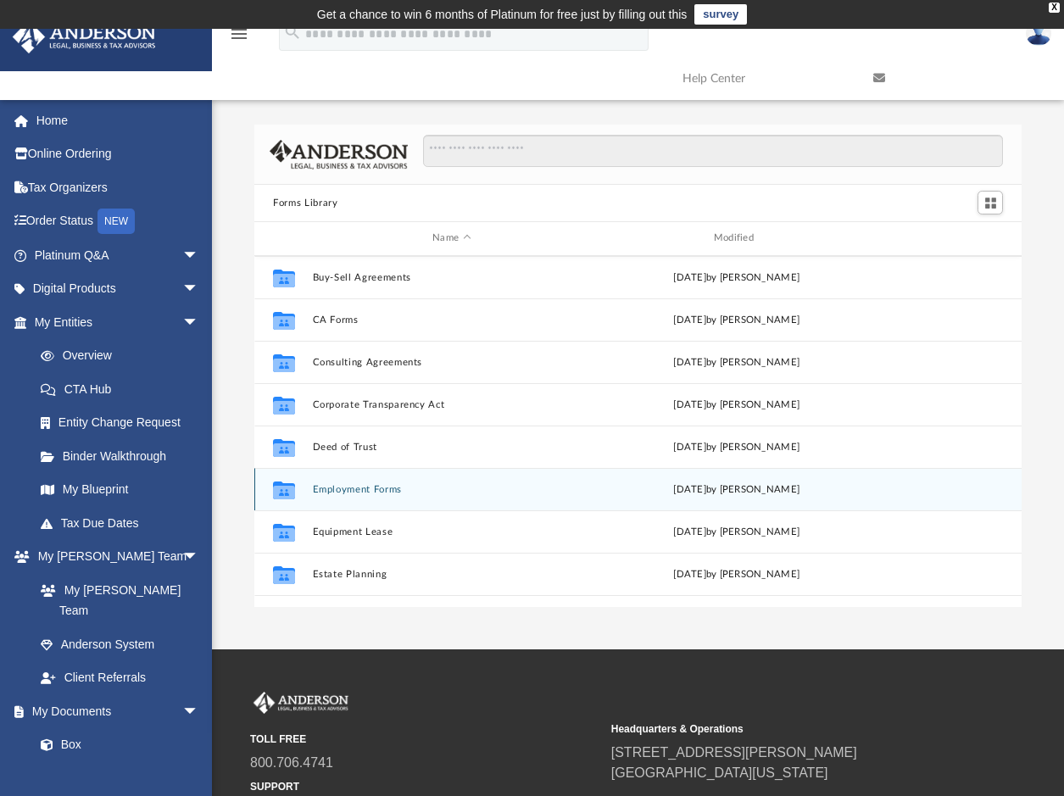
click at [366, 489] on button "Employment Forms" at bounding box center [452, 489] width 278 height 11
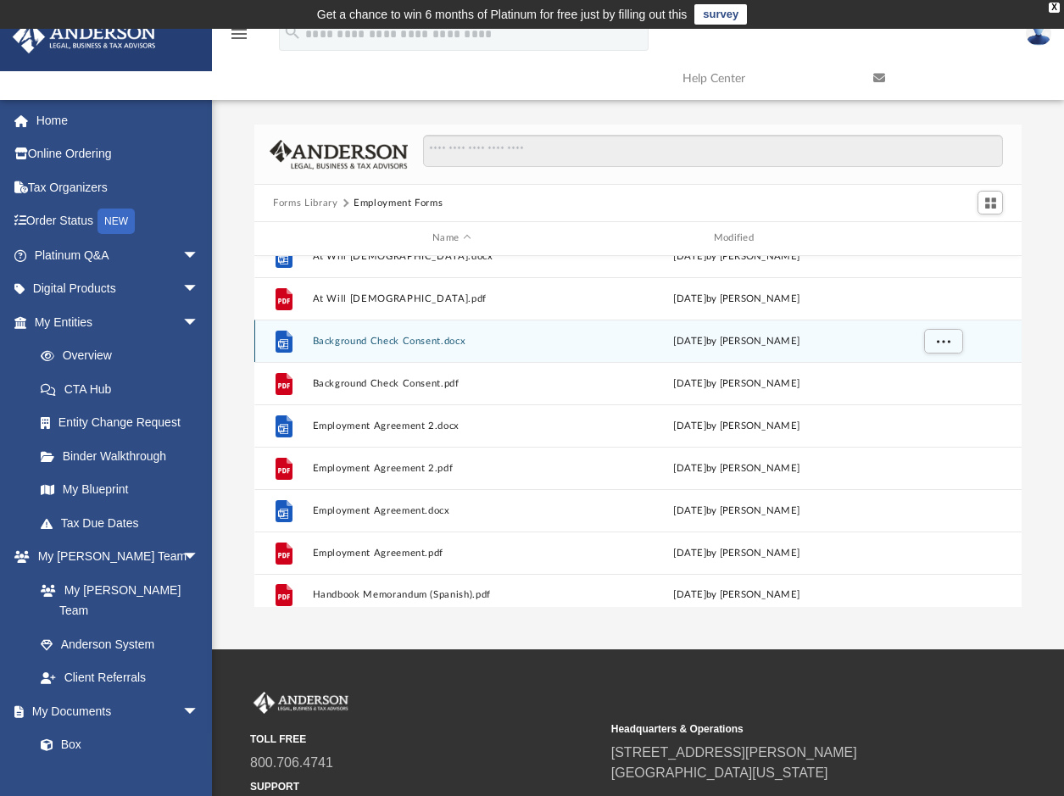
scroll to position [31, 0]
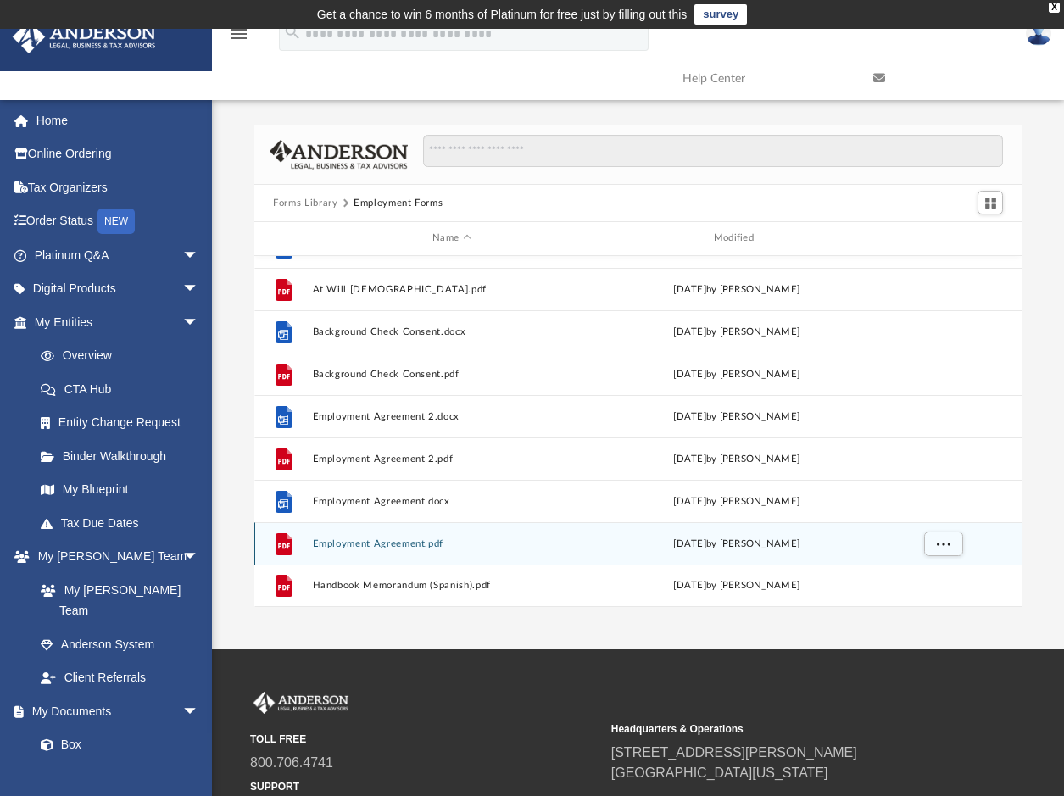
click at [373, 543] on button "Employment Agreement.pdf" at bounding box center [452, 543] width 278 height 11
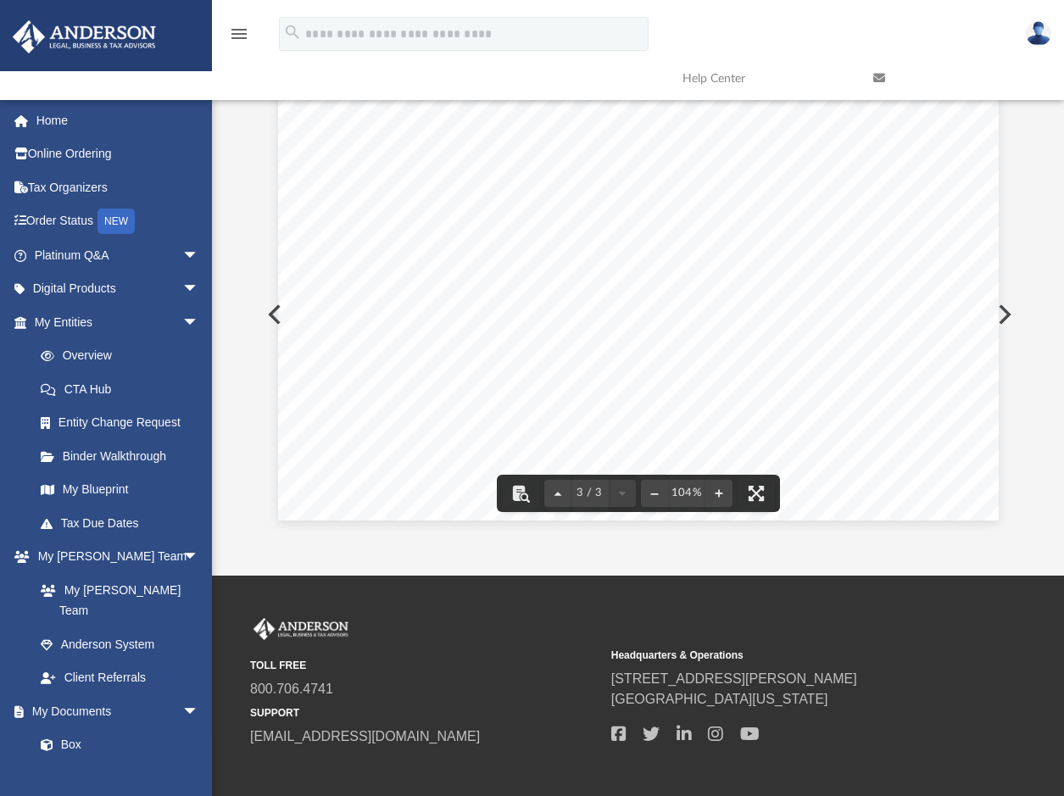
scroll to position [157, 0]
